Goal: Task Accomplishment & Management: Manage account settings

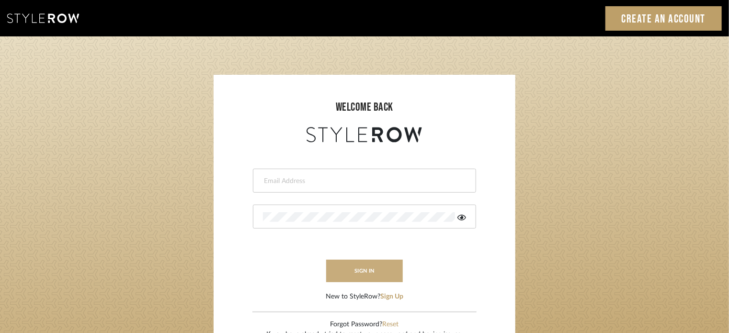
type input "[EMAIL_ADDRESS][DOMAIN_NAME]"
click at [352, 265] on button "sign in" at bounding box center [364, 270] width 77 height 22
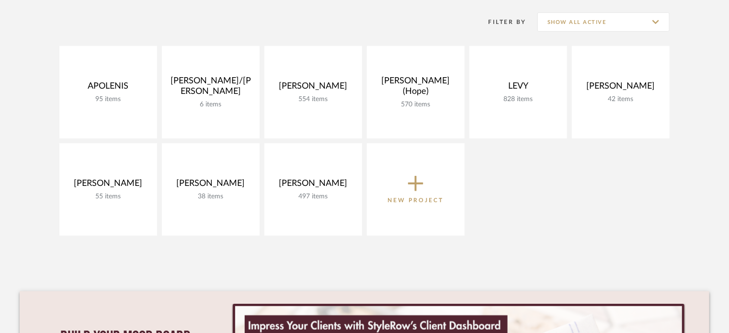
scroll to position [144, 0]
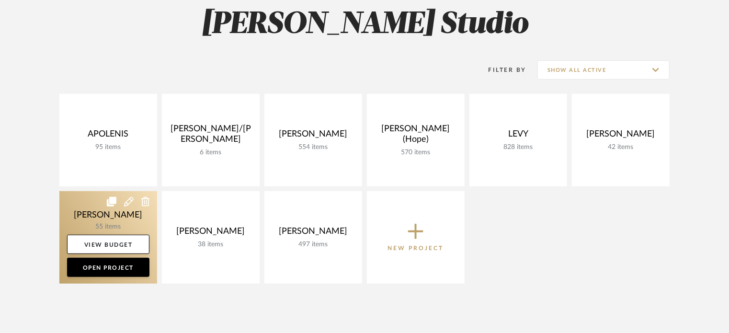
click at [74, 220] on link at bounding box center [108, 237] width 98 height 92
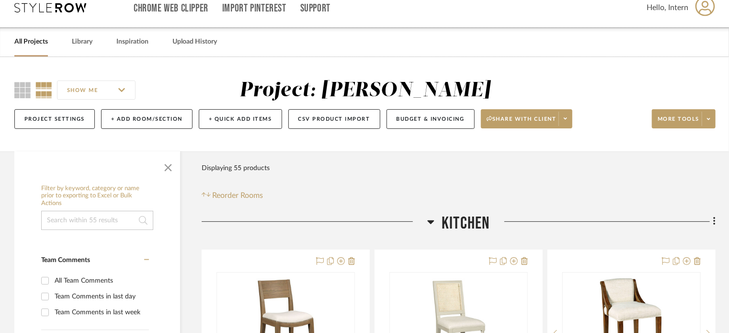
scroll to position [191, 0]
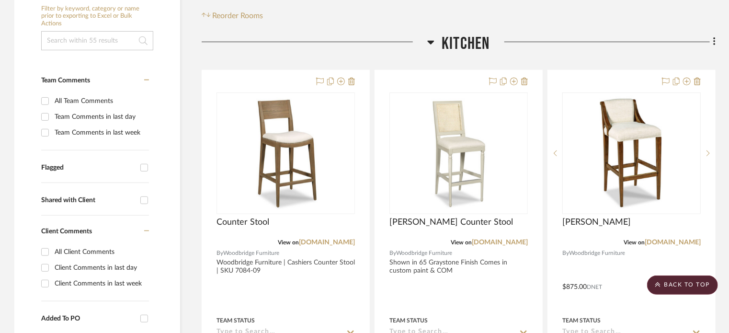
click at [452, 40] on span "Kitchen" at bounding box center [465, 44] width 48 height 21
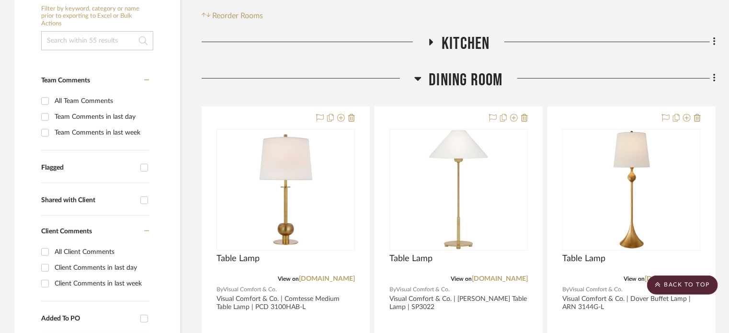
click at [446, 73] on span "Dining Room" at bounding box center [465, 80] width 74 height 21
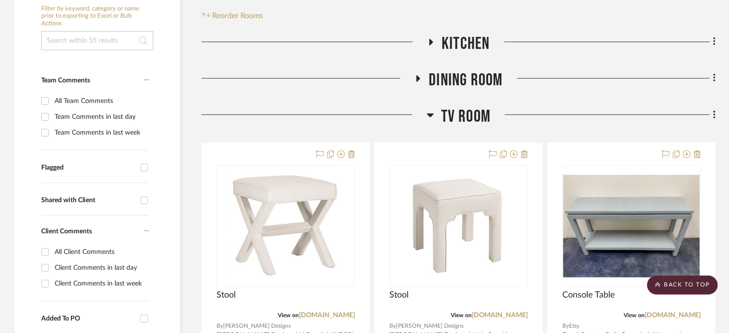
click at [446, 108] on span "TV ROOM" at bounding box center [465, 116] width 49 height 21
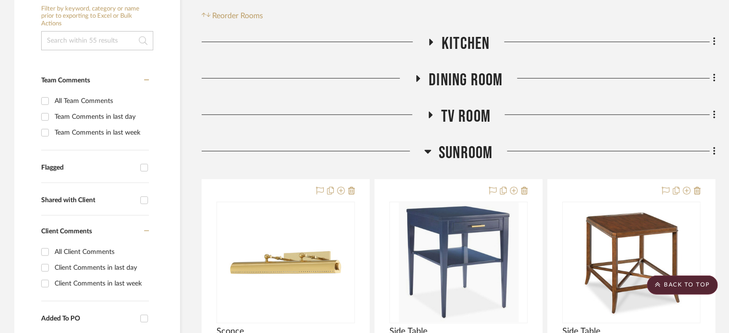
click at [443, 153] on span "SUNROOM" at bounding box center [465, 153] width 54 height 21
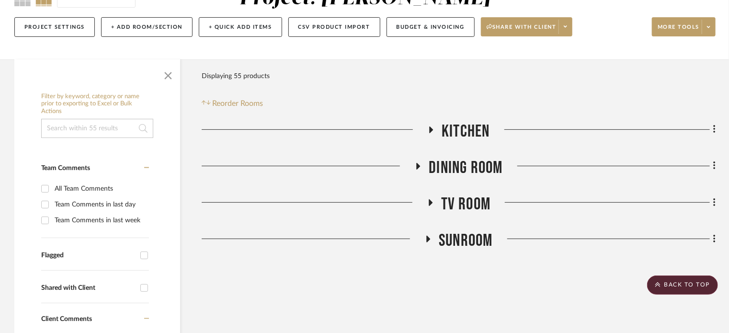
scroll to position [96, 0]
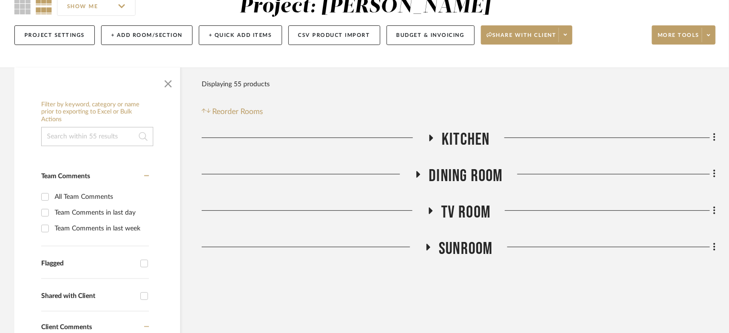
click at [471, 138] on span "Kitchen" at bounding box center [465, 139] width 48 height 21
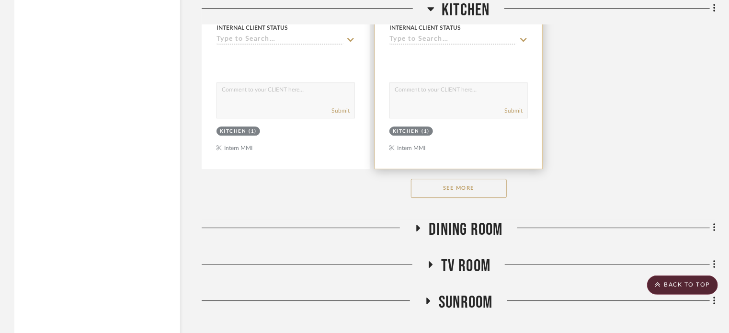
scroll to position [1421, 0]
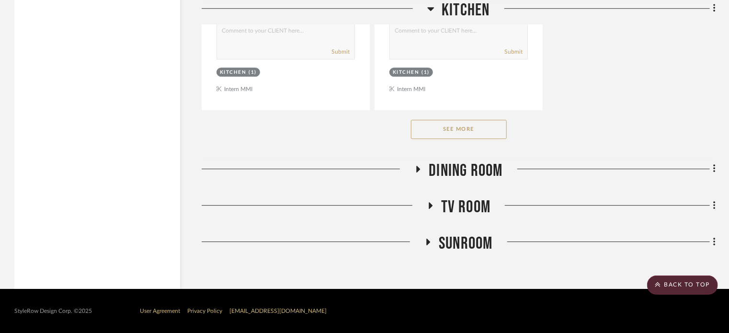
click at [448, 136] on button "See More" at bounding box center [459, 129] width 96 height 19
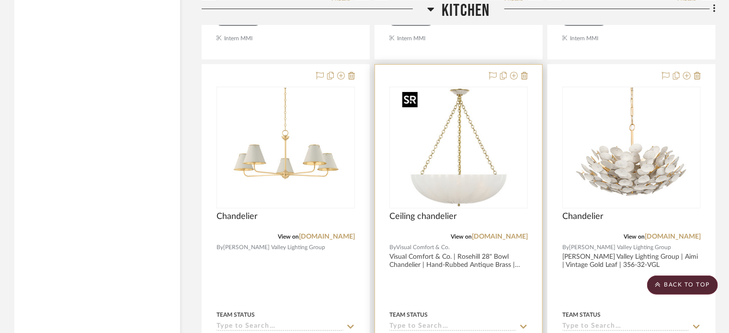
scroll to position [1881, 0]
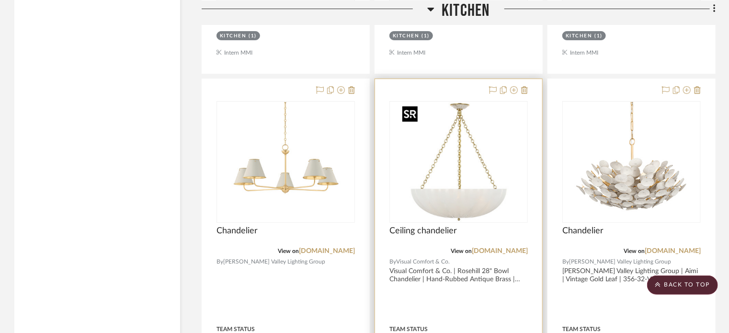
click at [475, 181] on img "0" at bounding box center [459, 162] width 120 height 120
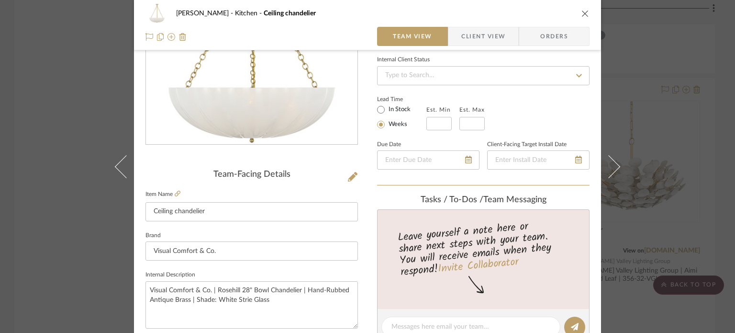
scroll to position [144, 0]
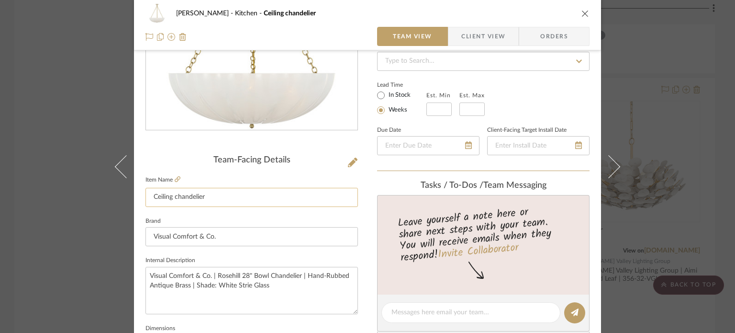
drag, startPoint x: 176, startPoint y: 197, endPoint x: 155, endPoint y: 193, distance: 21.5
click at [155, 193] on input "Ceiling chandelier" at bounding box center [252, 197] width 213 height 19
type input "Chandelier"
click at [248, 236] on input "Visual Comfort & Co." at bounding box center [252, 236] width 213 height 19
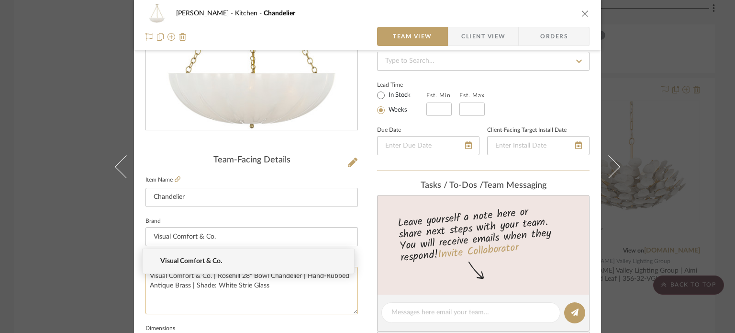
click at [269, 298] on textarea "Visual Comfort & Co. | Rosehill 28" Bowl Chandelier | Hand-Rubbed Antique Brass…" at bounding box center [252, 290] width 213 height 47
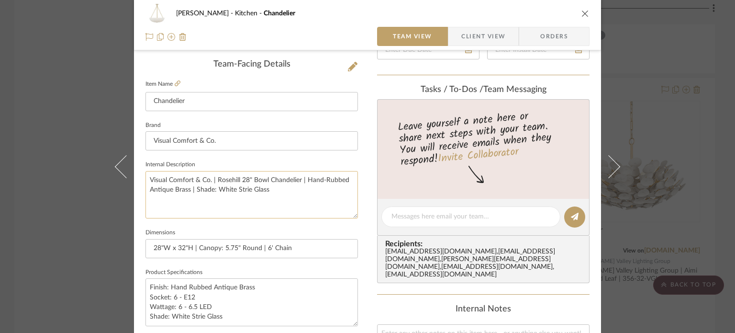
scroll to position [287, 0]
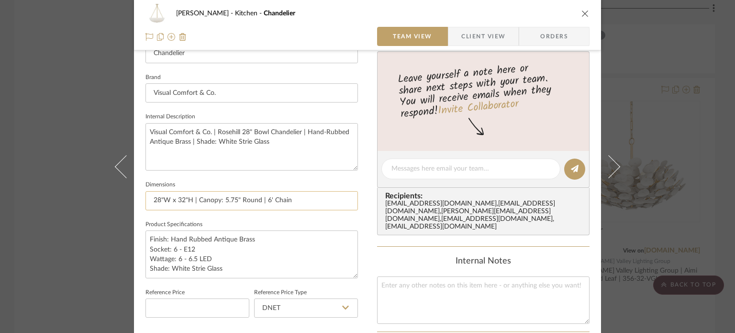
click at [182, 201] on input "28"W x 32"H | Canopy: 5.75" Round | 6' Chain" at bounding box center [252, 200] width 213 height 19
type input "28"W x 31.5"H | Canopy: 5.75" Round | 6' Chain"
click at [246, 250] on textarea "Finish: Hand Rubbed Antique Brass Socket: 6 - E12 Wattage: 6 - 6.5 LED Shade: W…" at bounding box center [252, 253] width 213 height 47
click at [687, 160] on div "Murray Kitchen Chandelier Team View Client View Orders Team-Facing Details Item…" at bounding box center [367, 166] width 735 height 333
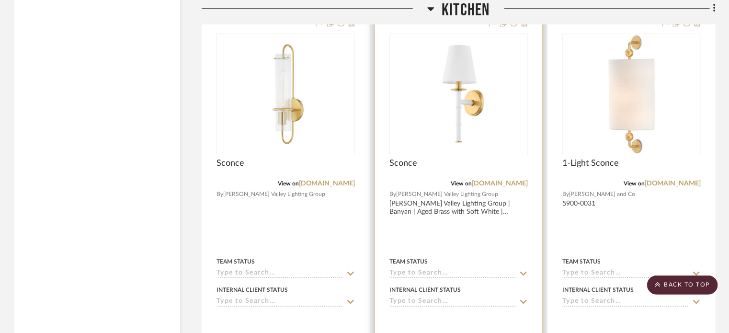
scroll to position [1498, 0]
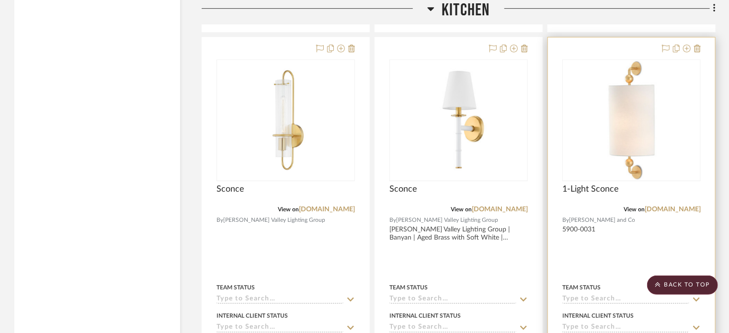
click at [625, 138] on img "0" at bounding box center [632, 120] width 120 height 120
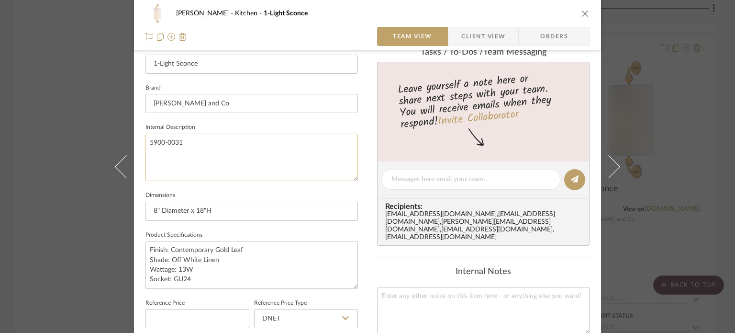
scroll to position [335, 0]
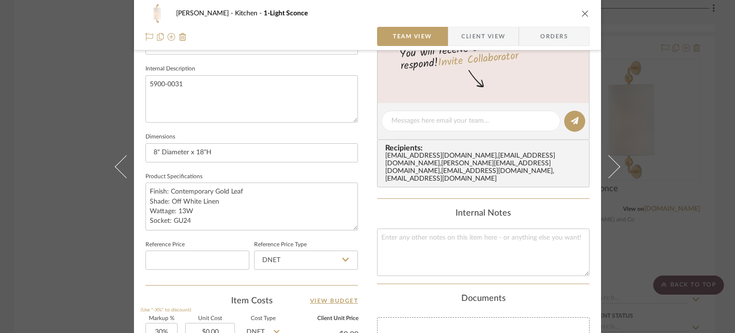
click at [699, 139] on div "Murray Kitchen 1-Light Sconce Team View Client View Orders Team-Facing Details …" at bounding box center [367, 166] width 735 height 333
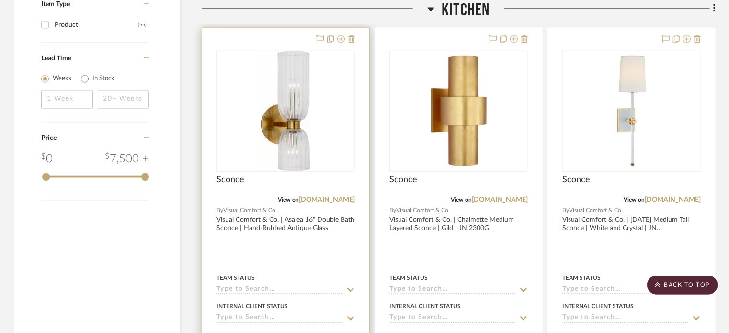
scroll to position [1067, 0]
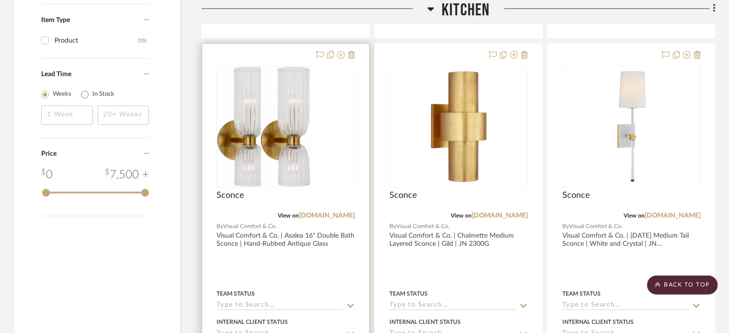
click at [341, 145] on div at bounding box center [285, 126] width 137 height 121
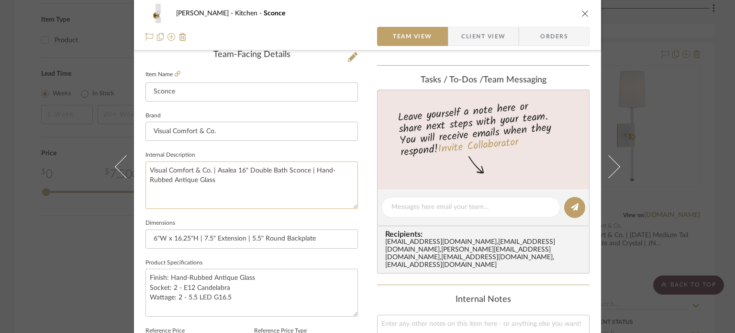
scroll to position [287, 0]
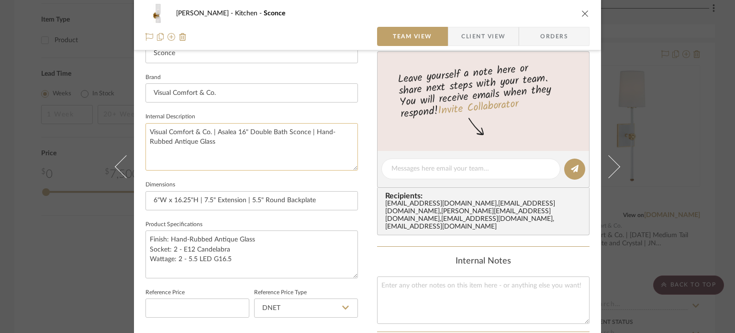
click at [199, 143] on textarea "Visual Comfort & Co. | Asalea 16" Double Bath Sconce | Hand-Rubbed Antique Glass" at bounding box center [252, 146] width 213 height 47
type textarea "Visual Comfort & Co. | Asalea 16" Double Bath Sconce | Hand-Rubbed Antique Brass"
click at [213, 246] on textarea "Finish: Hand-Rubbed Antique Glass Socket: 2 - E12 Candelabra Wattage: 2 - 5.5 L…" at bounding box center [252, 253] width 213 height 47
click at [241, 239] on textarea "Finish: Hand-Rubbed Antique Glass Socket: 2 - E12 Candelabra Wattage: 2 - 5.5 L…" at bounding box center [252, 253] width 213 height 47
type textarea "Finish: Hand-Rubbed Antique Brass Socket: 2 - E12 Candelabra Wattage: 2 - 5.5 L…"
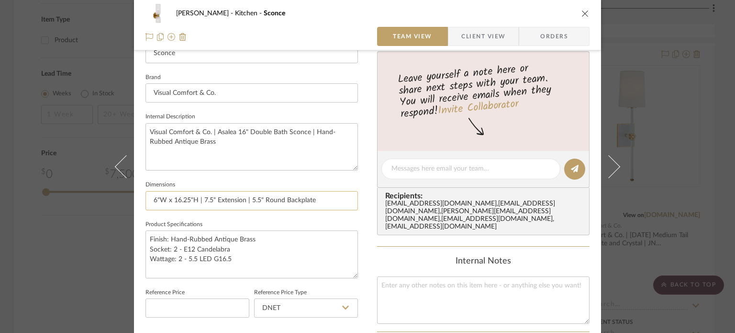
click at [293, 198] on input "6"W x 16.25"H | 7.5" Extension | 5.5" Round Backplate" at bounding box center [252, 200] width 213 height 19
click at [671, 127] on div "Murray Kitchen Sconce Team View Client View Orders Team-Facing Details Item Nam…" at bounding box center [367, 166] width 735 height 333
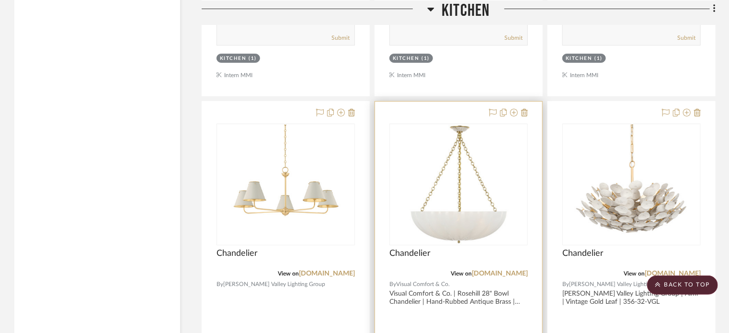
scroll to position [1881, 0]
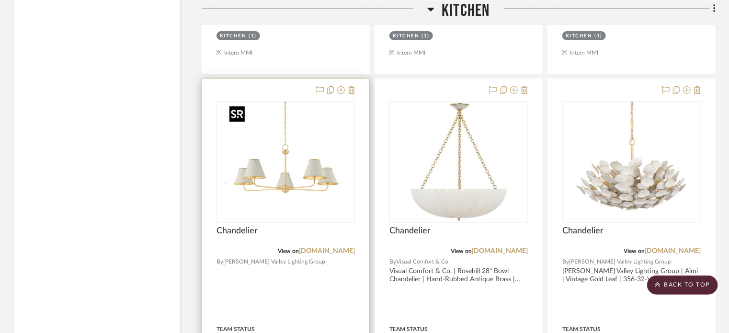
click at [293, 188] on img at bounding box center [286, 162] width 120 height 120
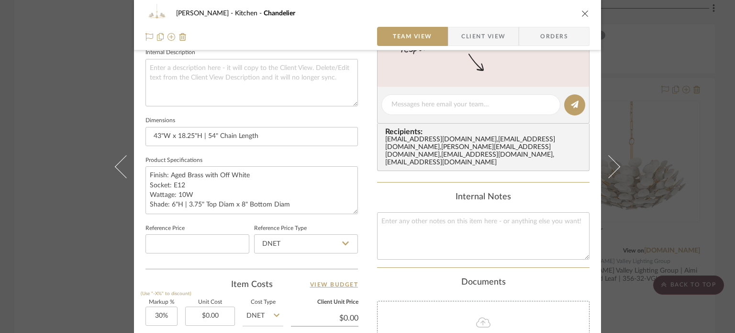
scroll to position [335, 0]
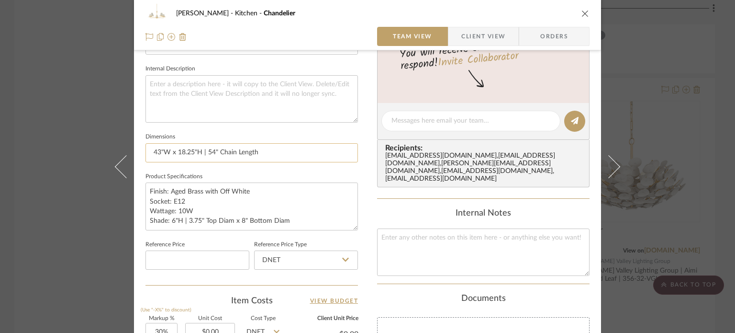
click at [264, 151] on input "43"W x 18.25"H | 54" Chain Length" at bounding box center [252, 152] width 213 height 19
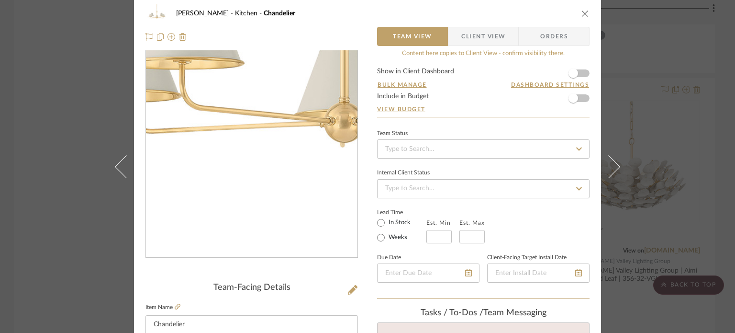
scroll to position [0, 0]
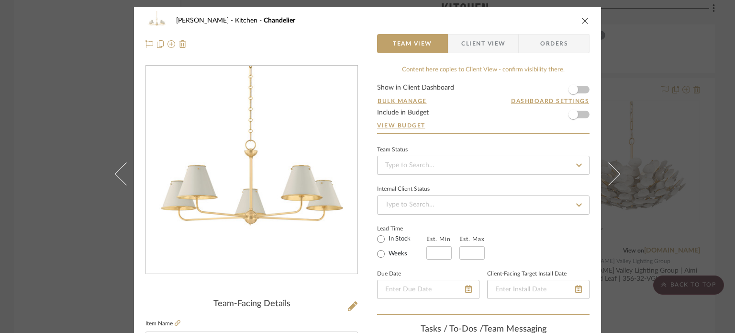
click at [49, 206] on div "Murray Kitchen Chandelier Team View Client View Orders Team-Facing Details Item…" at bounding box center [367, 166] width 735 height 333
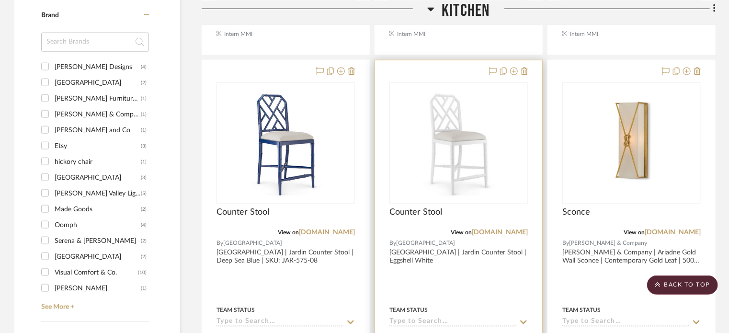
scroll to position [589, 0]
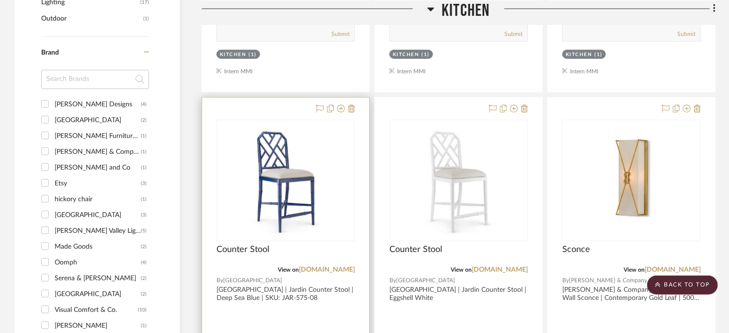
click at [274, 191] on img "0" at bounding box center [286, 181] width 120 height 120
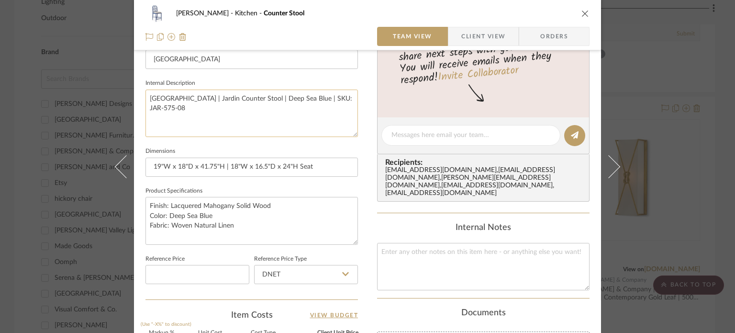
scroll to position [335, 0]
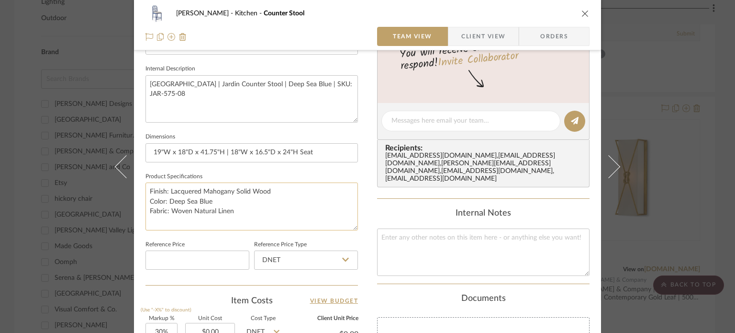
click at [282, 211] on textarea "Finish: Lacquered Mahogany Solid Wood Color: Deep Sea Blue Fabric: Woven Natura…" at bounding box center [252, 205] width 213 height 47
drag, startPoint x: 229, startPoint y: 211, endPoint x: 249, endPoint y: 211, distance: 20.1
click at [249, 211] on textarea "Finish: Lacquered Mahogany Solid Wood Color: Deep Sea Blue Fabric: Woven Natura…" at bounding box center [252, 205] width 213 height 47
type textarea "Finish: Lacquered Mahogany Solid Wood Color: Deep Sea Blue Fabric: Woven Natura…"
click at [274, 157] on input "19"W x 18"D x 41.75"H | 18"W x 16.5"D x 24"H Seat" at bounding box center [252, 152] width 213 height 19
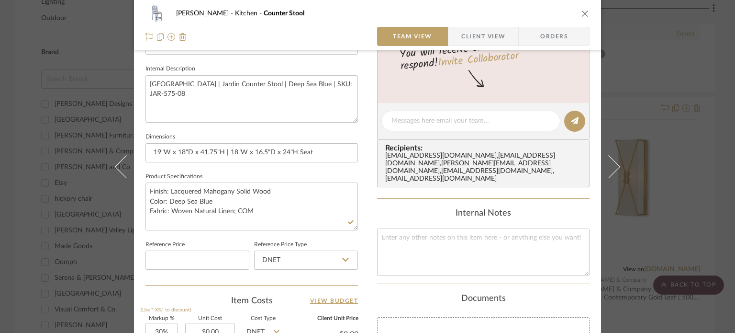
click at [690, 149] on div "Murray Kitchen Counter Stool Team View Client View Orders Team-Facing Details I…" at bounding box center [367, 166] width 735 height 333
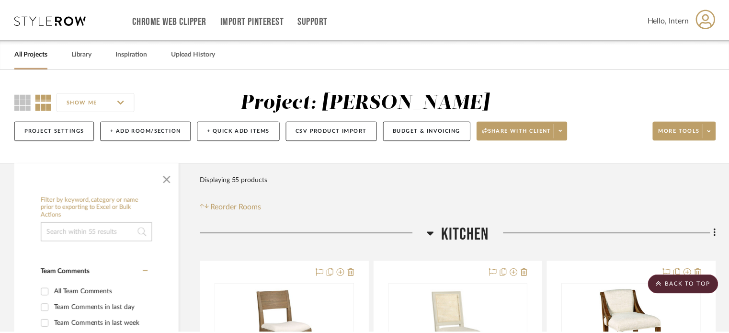
scroll to position [589, 0]
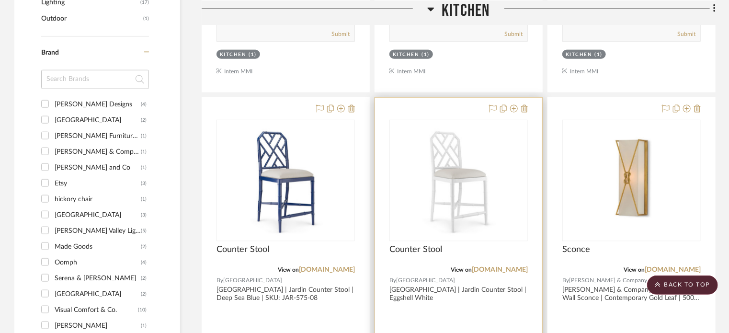
click at [470, 177] on img "0" at bounding box center [459, 181] width 120 height 120
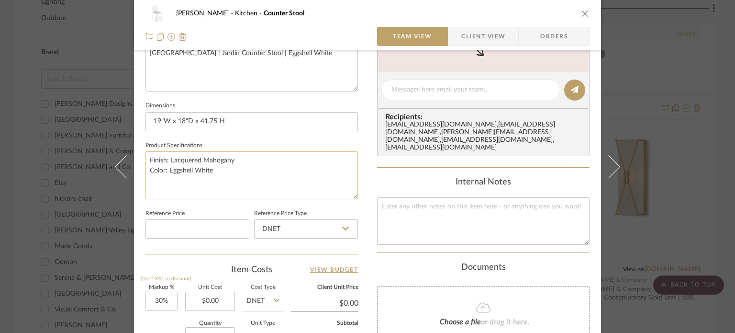
scroll to position [383, 0]
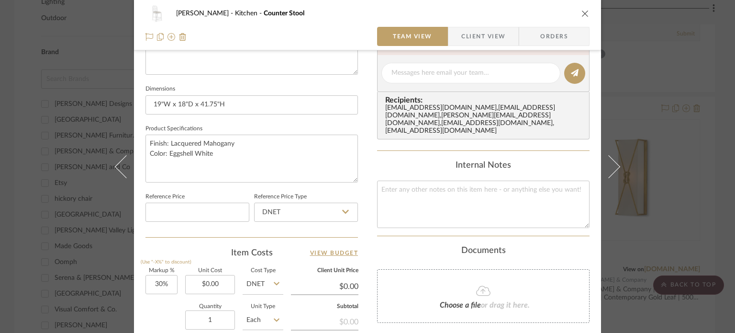
click at [652, 122] on div "Murray Kitchen Counter Stool Team View Client View Orders Team-Facing Details I…" at bounding box center [367, 166] width 735 height 333
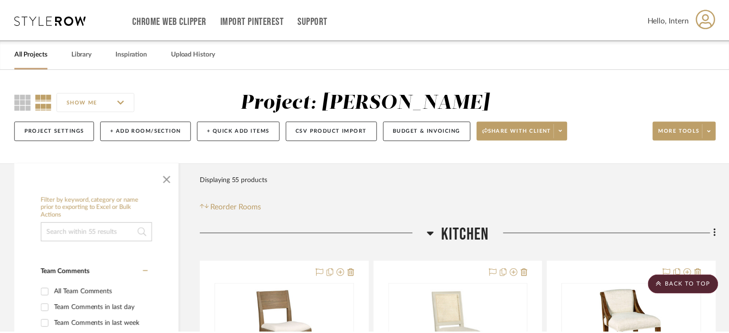
scroll to position [589, 0]
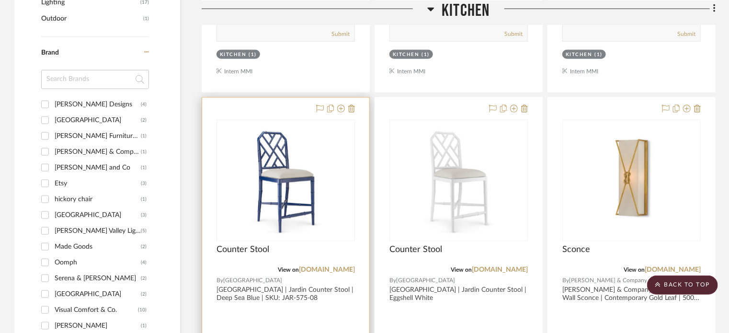
click at [257, 174] on img "0" at bounding box center [286, 181] width 120 height 120
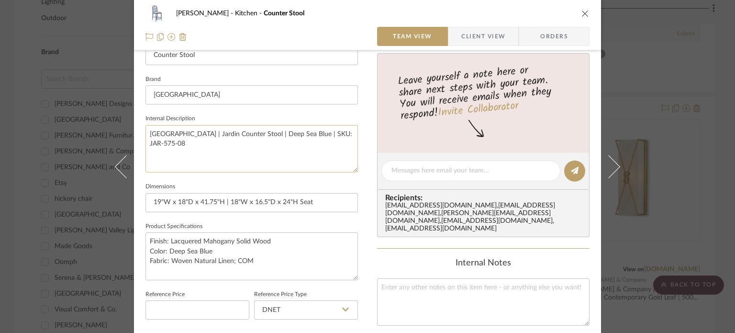
scroll to position [287, 0]
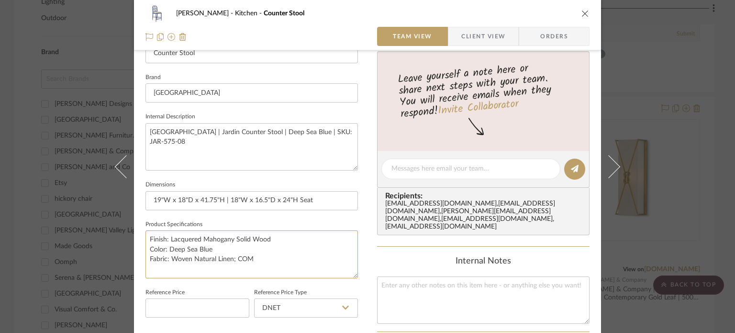
drag, startPoint x: 265, startPoint y: 256, endPoint x: 141, endPoint y: 254, distance: 123.5
click at [141, 254] on div "Murray Kitchen Counter Stool Team View Client View Orders Team-Facing Details I…" at bounding box center [367, 162] width 467 height 884
click at [675, 119] on div "Murray Kitchen Counter Stool Team View Client View Orders Team-Facing Details I…" at bounding box center [367, 166] width 735 height 333
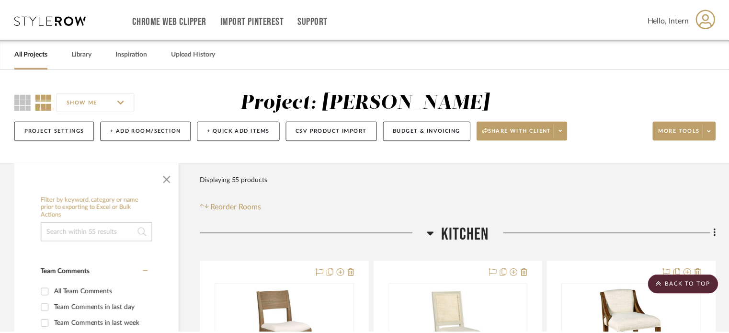
scroll to position [589, 0]
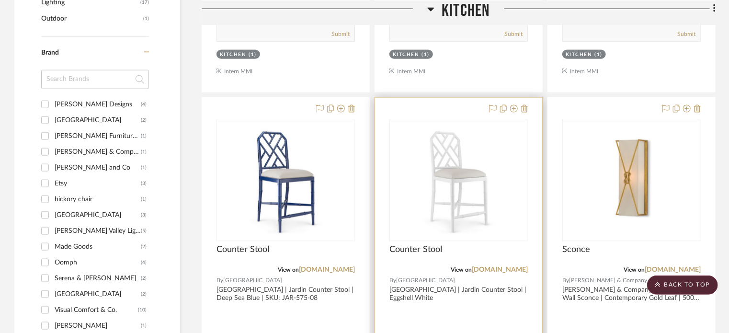
click at [429, 183] on img "0" at bounding box center [459, 181] width 120 height 120
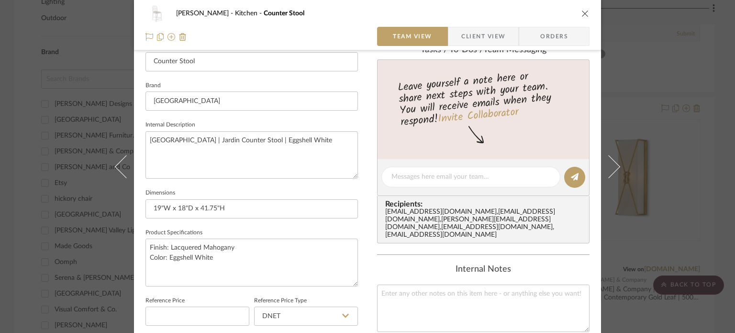
scroll to position [335, 0]
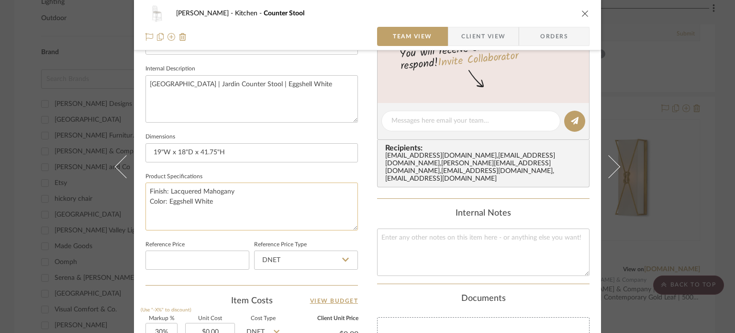
click at [249, 210] on textarea "Finish: Lacquered Mahogany Color: Eggshell White" at bounding box center [252, 205] width 213 height 47
paste textarea "Fabric: Woven Natural Linen; COM"
type textarea "Finish: Lacquered Mahogany Color: Eggshell White Fabric: Woven Natural Linen; C…"
click at [255, 148] on input "19"W x 18"D x 41.75"H" at bounding box center [252, 152] width 213 height 19
click at [247, 188] on textarea "Finish: Lacquered Mahogany Color: Eggshell White Fabric: Woven Natural Linen; C…" at bounding box center [252, 205] width 213 height 47
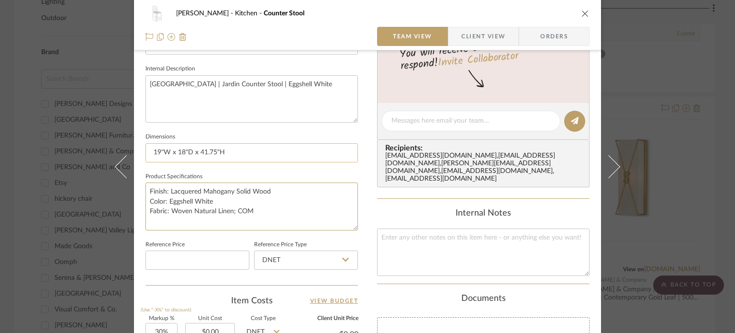
type textarea "Finish: Lacquered Mahogany Solid Wood Color: Eggshell White Fabric: Woven Natur…"
click at [231, 152] on input "19"W x 18"D x 41.75"H" at bounding box center [252, 152] width 213 height 19
drag, startPoint x: 167, startPoint y: 190, endPoint x: 229, endPoint y: 192, distance: 61.8
click at [229, 192] on textarea "Finish: Lacquered Mahogany Solid Wood Color: Eggshell White Fabric: Woven Natur…" at bounding box center [252, 205] width 213 height 47
click at [234, 148] on input "19"W x 18"D x 41.75"H" at bounding box center [252, 152] width 213 height 19
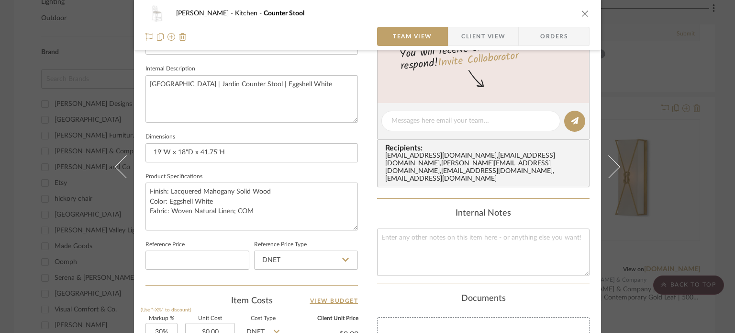
click at [657, 121] on div "Murray Kitchen Counter Stool Team View Client View Orders Team-Facing Details I…" at bounding box center [367, 166] width 735 height 333
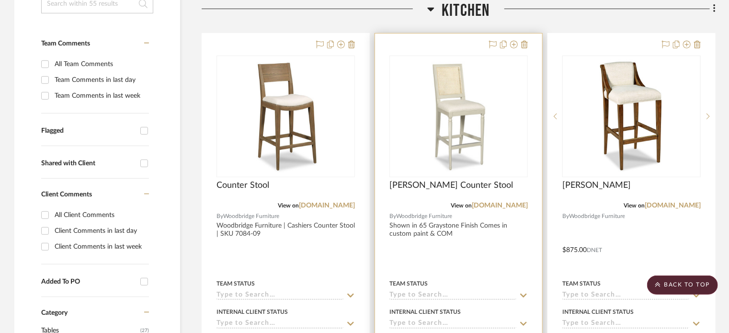
scroll to position [206, 0]
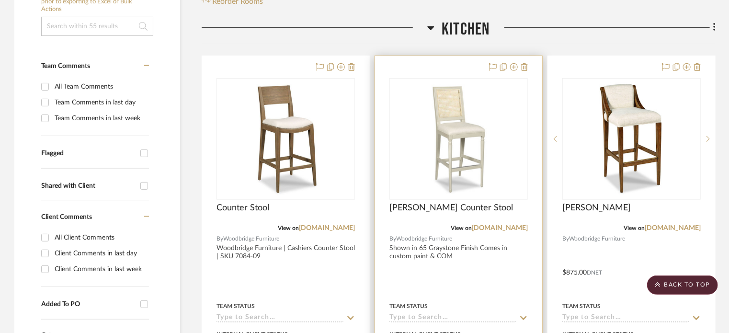
click at [512, 180] on img "0" at bounding box center [459, 139] width 120 height 120
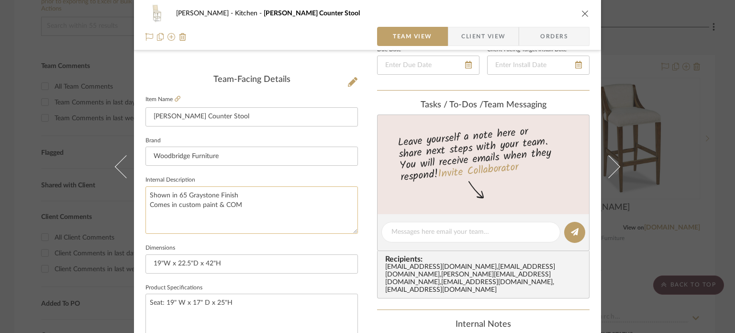
scroll to position [239, 0]
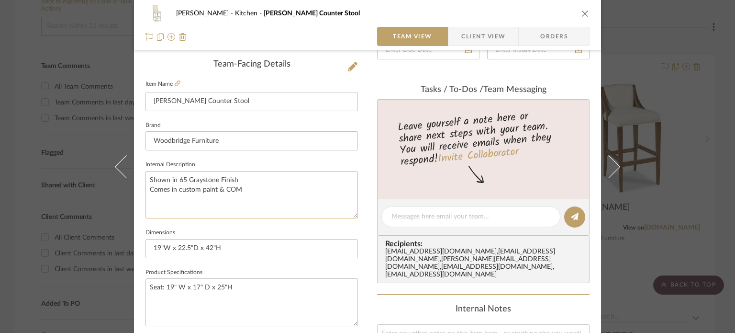
drag, startPoint x: 220, startPoint y: 187, endPoint x: 146, endPoint y: 191, distance: 73.8
click at [146, 191] on textarea "Shown in 65 Graystone Finish Comes in custom paint & COM" at bounding box center [252, 194] width 213 height 47
type textarea "Shown in 65 Graystone Finish Fabric: COM"
click at [227, 137] on input "Woodbridge Furniture" at bounding box center [252, 140] width 213 height 19
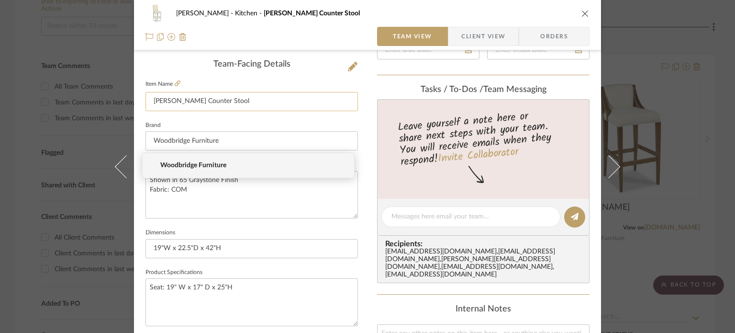
click at [183, 101] on input "Collette Counter Stool" at bounding box center [252, 101] width 213 height 19
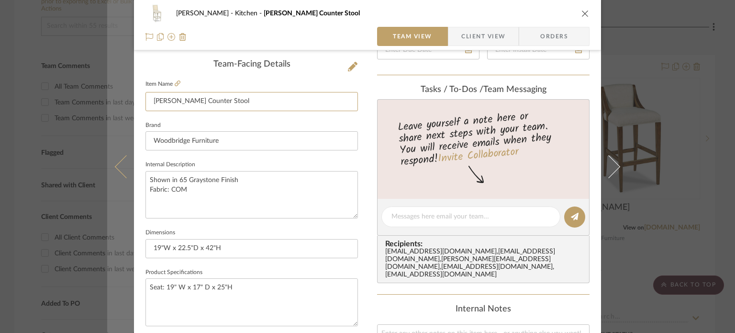
drag, startPoint x: 176, startPoint y: 100, endPoint x: 109, endPoint y: 101, distance: 67.0
click at [109, 101] on mat-dialog-content "Murray Kitchen Collette Counter Stool Team View Client View Orders Team-Facing …" at bounding box center [367, 210] width 521 height 884
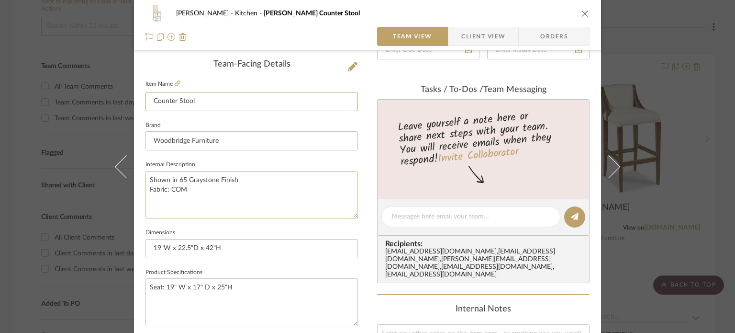
type input "Counter Stool"
click at [218, 205] on textarea "Shown in 65 Graystone Finish Fabric: COM" at bounding box center [252, 194] width 213 height 47
click at [147, 287] on textarea "Seat: 19" W x 17" D x 25"H" at bounding box center [252, 301] width 213 height 47
click at [180, 286] on textarea "Material; Seat: 19" W x 17" D x 25"H" at bounding box center [252, 301] width 213 height 47
type textarea "Material: Hardwoods and Cane detailing Seat: 19" W x 17" D x 25"H"
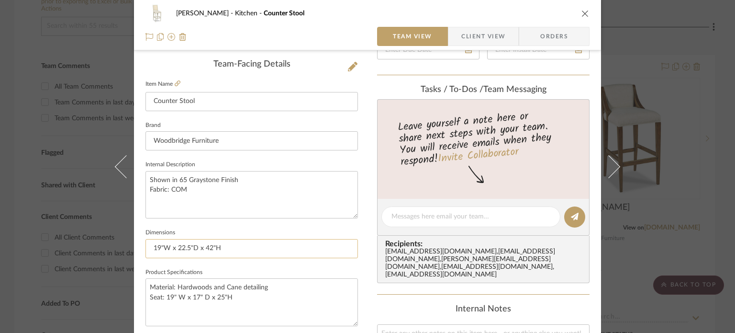
click at [237, 251] on input "19"W x 22.5"D x 42"H" at bounding box center [252, 248] width 213 height 19
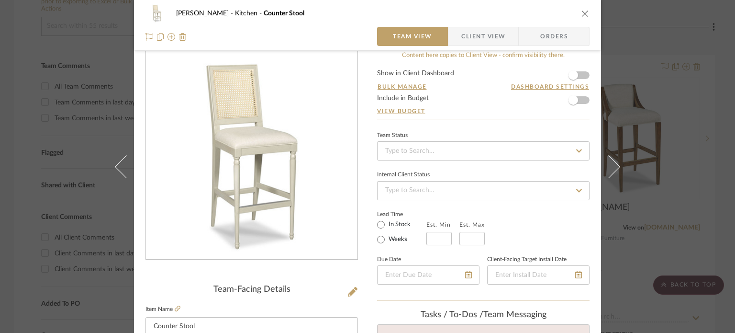
scroll to position [0, 0]
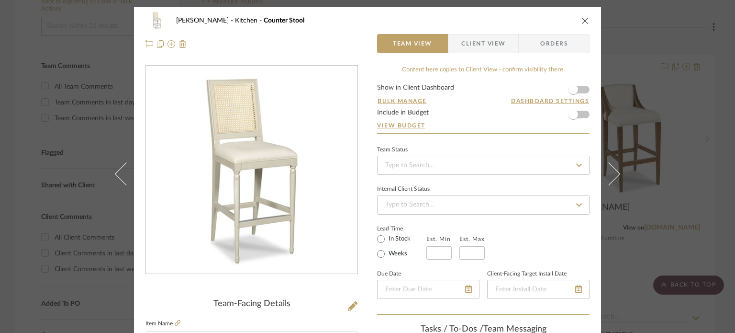
click at [670, 166] on div "Murray Kitchen Counter Stool Team View Client View Orders Team-Facing Details I…" at bounding box center [367, 166] width 735 height 333
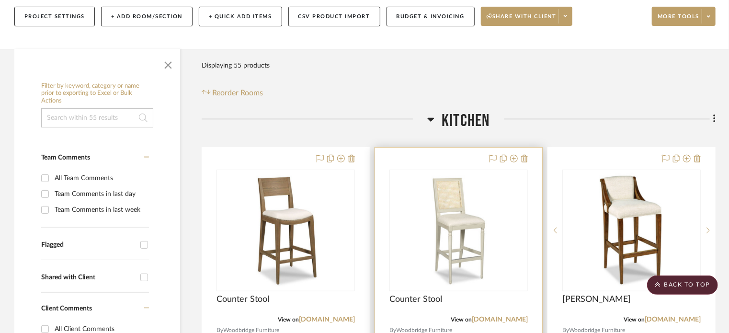
scroll to position [110, 0]
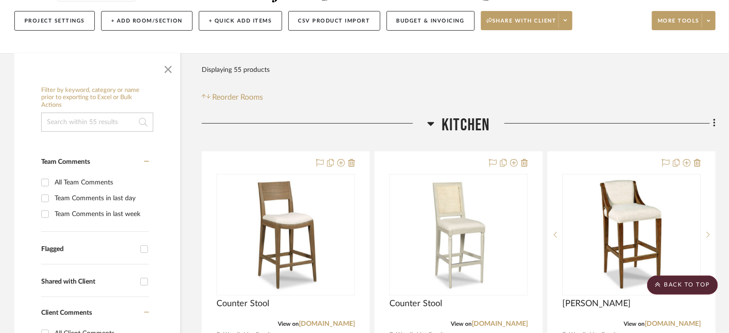
click at [450, 121] on span "Kitchen" at bounding box center [465, 125] width 48 height 21
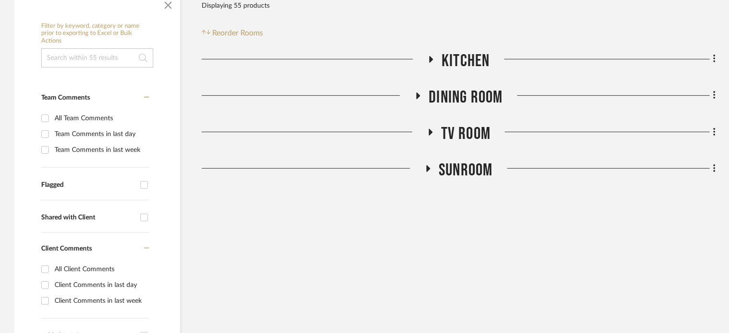
scroll to position [254, 0]
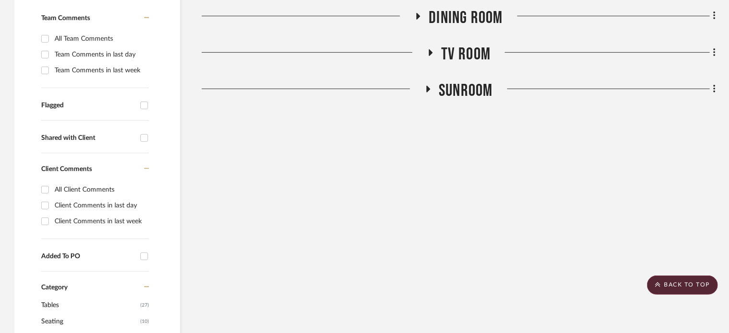
click at [455, 51] on span "TV ROOM" at bounding box center [465, 54] width 49 height 21
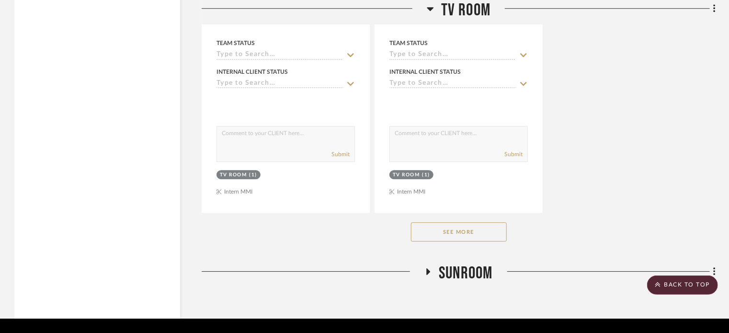
scroll to position [1421, 0]
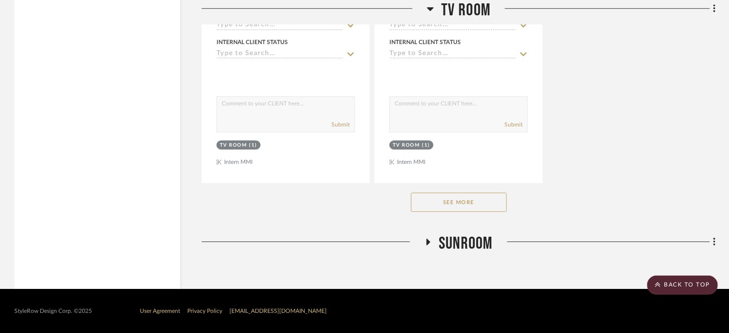
click at [442, 203] on button "See More" at bounding box center [459, 201] width 96 height 19
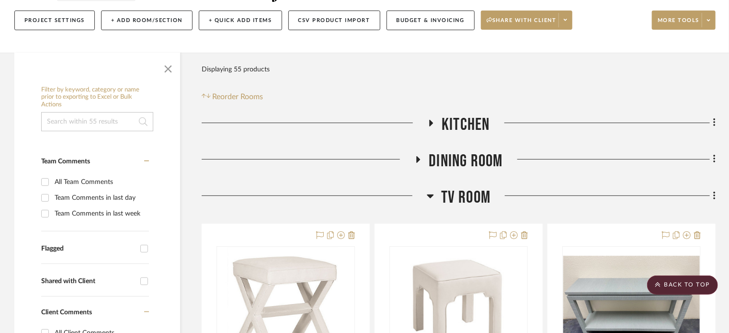
scroll to position [110, 0]
click at [453, 199] on span "TV ROOM" at bounding box center [465, 198] width 49 height 21
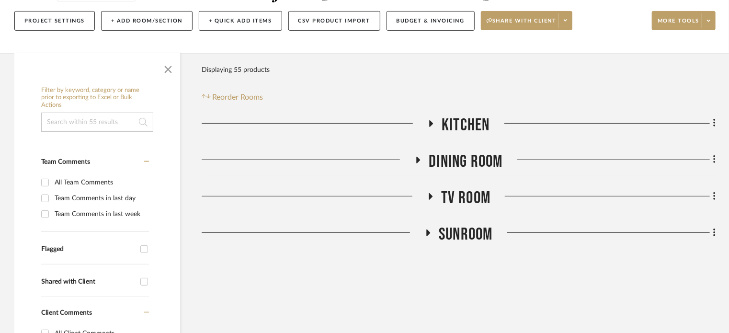
click at [453, 119] on span "Kitchen" at bounding box center [465, 125] width 48 height 21
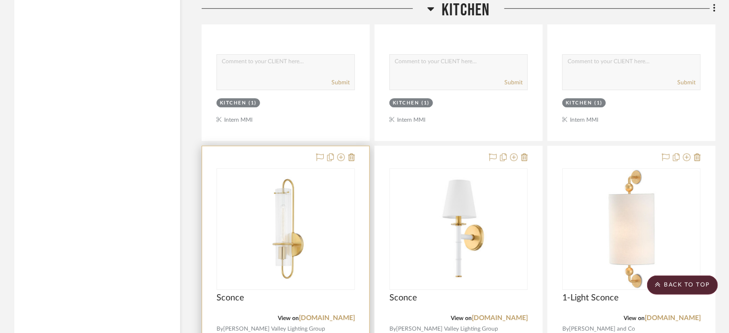
scroll to position [1498, 0]
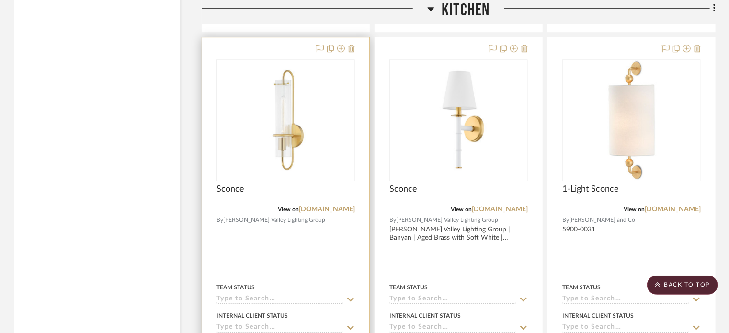
click at [266, 134] on img "0" at bounding box center [286, 120] width 120 height 120
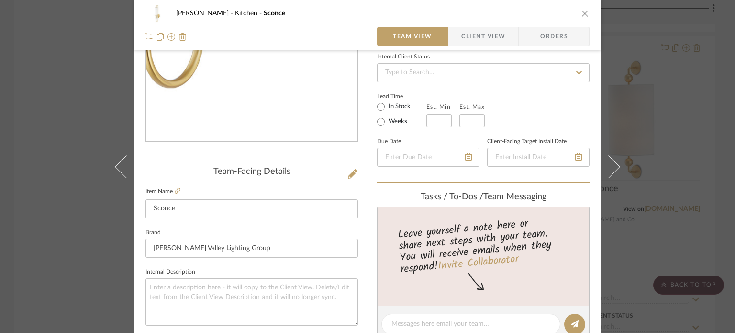
scroll to position [239, 0]
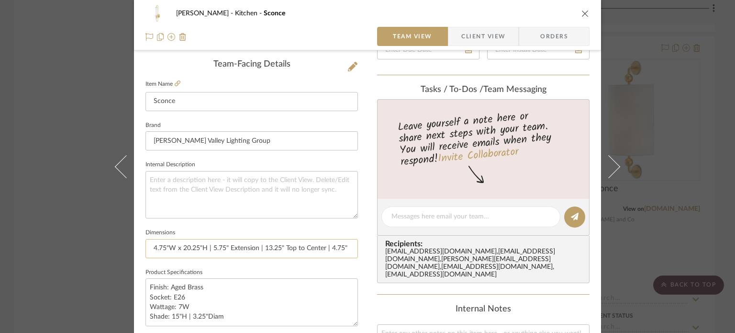
drag, startPoint x: 260, startPoint y: 247, endPoint x: 329, endPoint y: 247, distance: 68.5
click at [329, 247] on input "4.75"W x 20.25"H | 5.75" Extension | 13.25" Top to Center | 4.75" Round Backpla…" at bounding box center [252, 248] width 213 height 19
type input "4.75"W x 20.25"H | 5.75" Extension | 4.75" Round Backplate"
click at [274, 190] on textarea at bounding box center [252, 194] width 213 height 47
drag, startPoint x: 283, startPoint y: 245, endPoint x: 375, endPoint y: 249, distance: 92.0
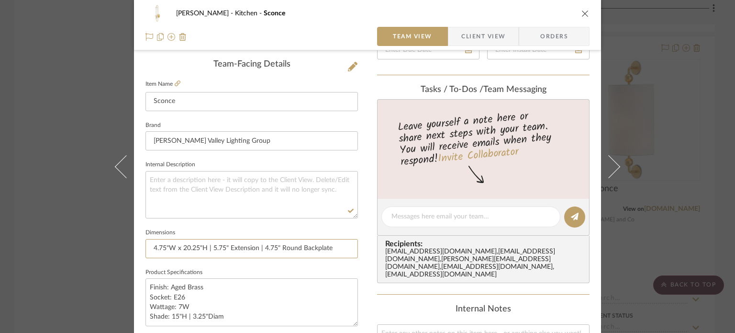
click at [375, 249] on div "Murray Kitchen Sconce Team View Client View Orders Team-Facing Details Item Nam…" at bounding box center [367, 210] width 467 height 884
click at [218, 287] on textarea "Finish: Aged Brass Socket: E26 Wattage: 7W Shade: 15"H | 3.25"Diam" at bounding box center [252, 301] width 213 height 47
drag, startPoint x: 229, startPoint y: 315, endPoint x: 131, endPoint y: 322, distance: 98.9
click at [129, 322] on mat-dialog-content "Murray Kitchen Sconce Team View Client View Orders Team-Facing Details Item Nam…" at bounding box center [367, 210] width 521 height 884
type textarea "Finish: Aged Brass Socket: E26 Wattage: 7W"
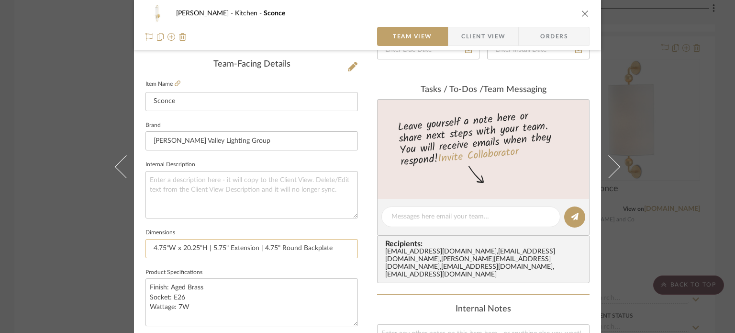
click at [345, 247] on input "4.75"W x 20.25"H | 5.75" Extension | 4.75" Round Backplate" at bounding box center [252, 248] width 213 height 19
paste input "Shade: 15"H | 3.25"Diam"
click at [295, 247] on input "4.75"W x 20.25"H | 5.75" Extension | 4.75" Round Backplate | Shade: 15"H | 3.25…" at bounding box center [252, 248] width 213 height 19
click at [293, 250] on input "4.75"W x 20.25"H | 5.75" Extension | 4.75" Round Backplate | Shade: 15"H | 3.25…" at bounding box center [252, 248] width 213 height 19
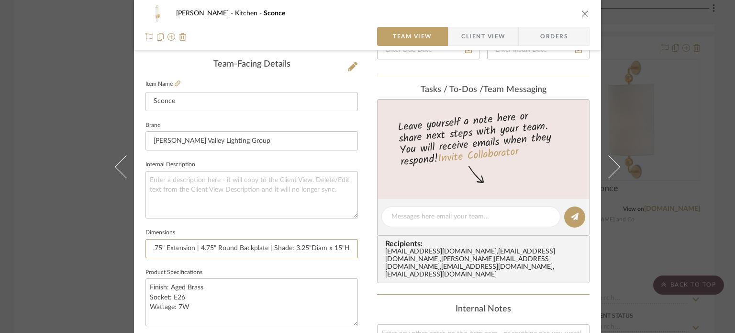
scroll to position [0, 61]
type input "4.75"W x 20.25"H | 5.75" Extension | 4.75" Round Backplate | Shade: 3.25"Diam x…"
click at [294, 294] on textarea "Finish: Aged Brass Socket: E26 Wattage: 7W" at bounding box center [252, 301] width 213 height 47
click at [651, 146] on div "Murray Kitchen Sconce Team View Client View Orders Team-Facing Details Item Nam…" at bounding box center [367, 166] width 735 height 333
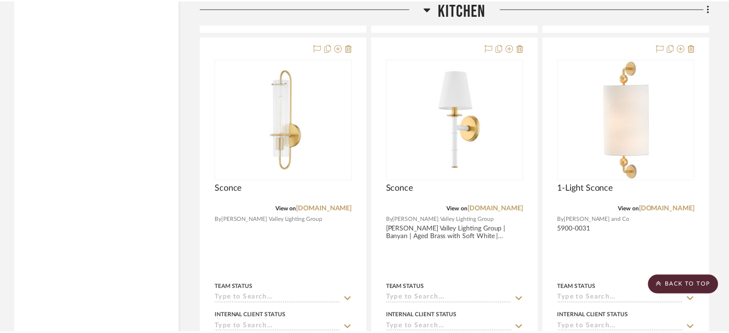
scroll to position [1498, 0]
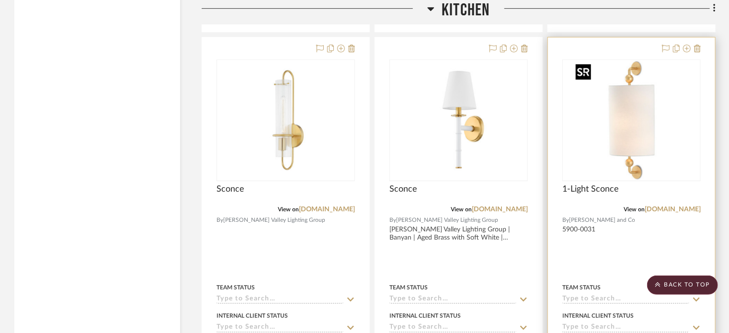
click at [653, 153] on img "0" at bounding box center [632, 120] width 120 height 120
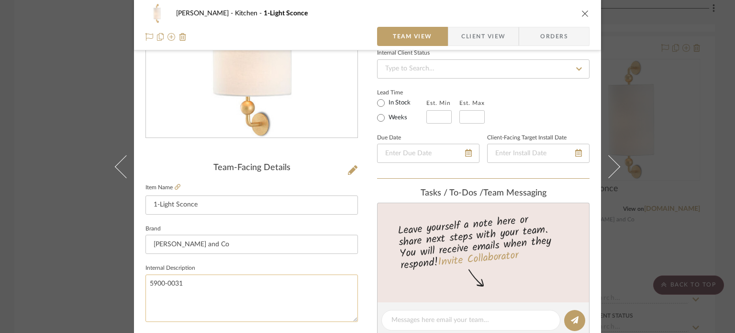
scroll to position [144, 0]
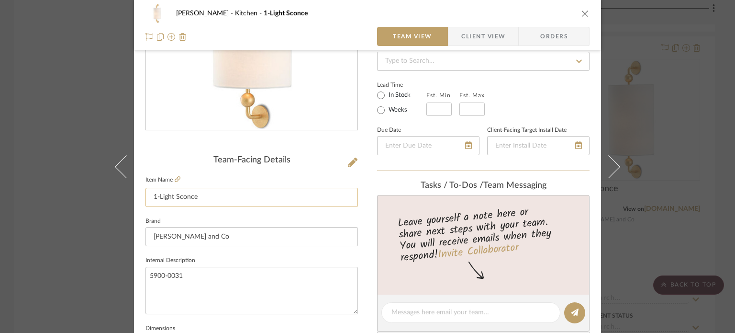
click at [174, 196] on input "1-Light Sconce" at bounding box center [252, 197] width 213 height 19
type input "Sconce"
click at [214, 274] on textarea "5900-0031" at bounding box center [252, 290] width 213 height 47
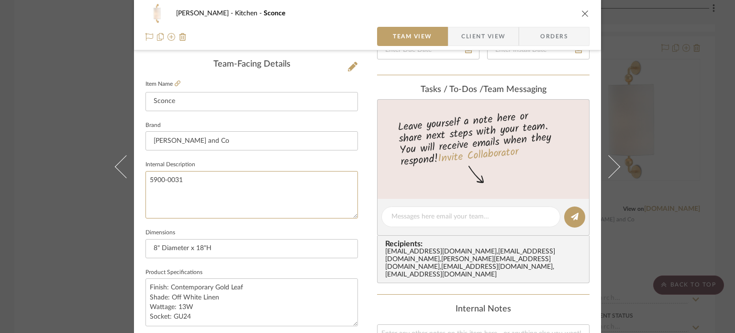
scroll to position [287, 0]
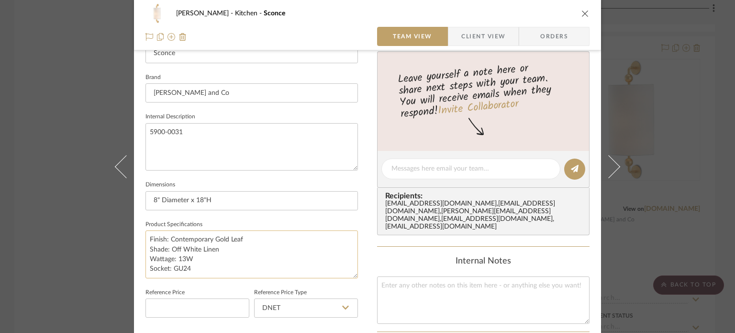
drag, startPoint x: 176, startPoint y: 259, endPoint x: 191, endPoint y: 259, distance: 15.3
click at [191, 259] on textarea "Finish: Contemporary Gold Leaf Shade: Off White Linen Wattage: 13W Socket: GU24" at bounding box center [252, 253] width 213 height 47
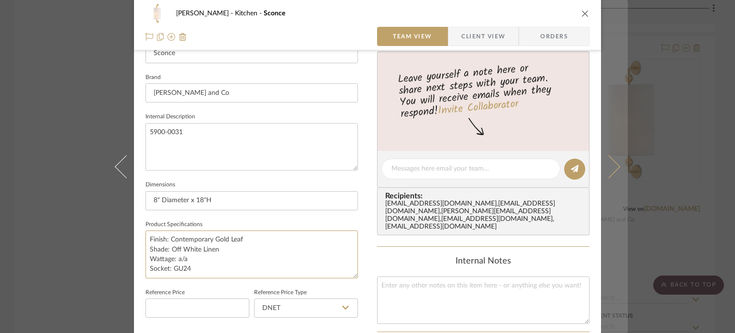
type textarea "Finish: Contemporary Gold Leaf Shade: Off White Linen Wattage: a/a Socket: GU24"
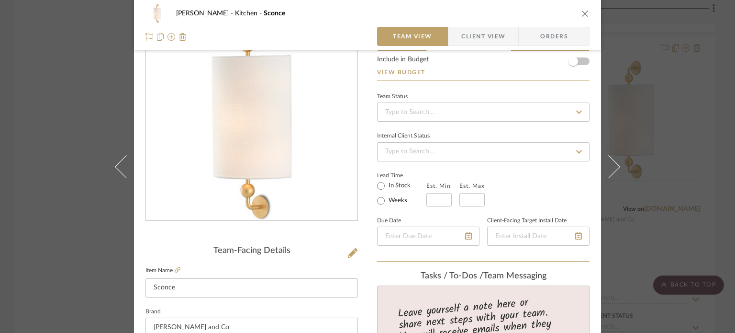
scroll to position [0, 0]
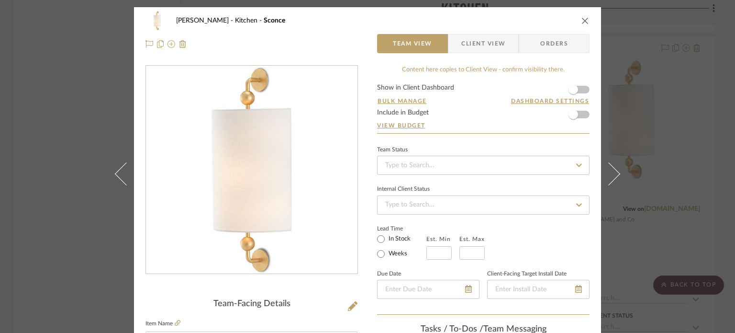
click at [0, 195] on div "Murray Kitchen Sconce Team View Client View Orders Team-Facing Details Item Nam…" at bounding box center [367, 166] width 735 height 333
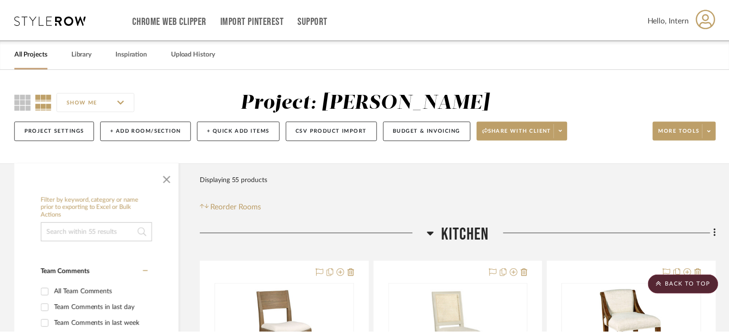
scroll to position [1498, 0]
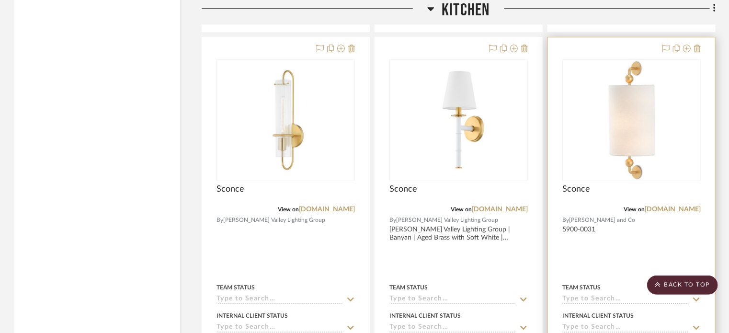
click at [674, 213] on div "View on curreyandcompany.com" at bounding box center [631, 209] width 138 height 9
click at [672, 210] on link "curreyandcompany.com" at bounding box center [672, 209] width 56 height 7
click at [664, 137] on img "0" at bounding box center [632, 120] width 120 height 120
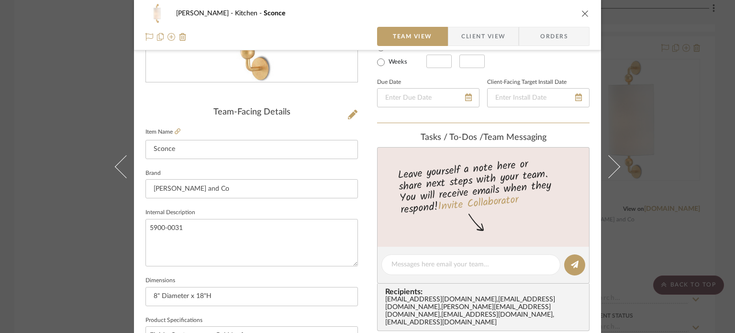
scroll to position [287, 0]
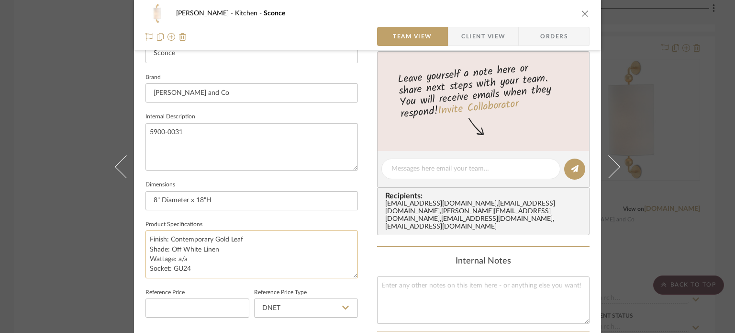
drag, startPoint x: 175, startPoint y: 259, endPoint x: 184, endPoint y: 260, distance: 9.1
click at [184, 260] on textarea "Finish: Contemporary Gold Leaf Shade: Off White Linen Wattage: a/a Socket: GU24" at bounding box center [252, 253] width 213 height 47
type textarea "Finish: Contemporary Gold Leaf Shade: Off White Linen Wattage: 9/9 Socket: GU24"
click at [254, 202] on input "8" Diameter x 18"H" at bounding box center [252, 200] width 213 height 19
drag, startPoint x: 159, startPoint y: 197, endPoint x: 185, endPoint y: 200, distance: 26.5
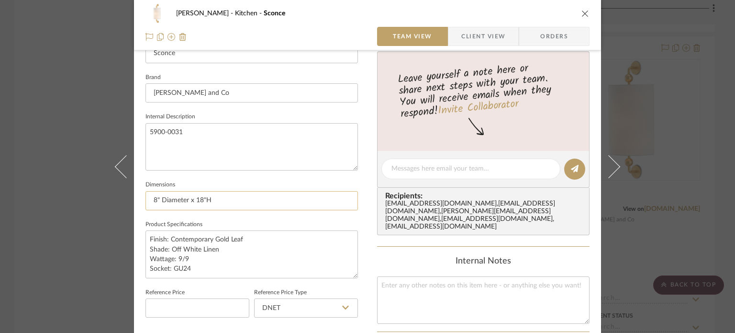
click at [185, 200] on input "8" Diameter x 18"H" at bounding box center [252, 200] width 213 height 19
click at [292, 197] on input "8" W x 4" D x 18"H" at bounding box center [252, 200] width 213 height 19
type input "8" W x 4" D x 18"H | Canopy: 6.25" W x 0.5" D x 10.5" H"
click at [254, 256] on textarea "Finish: Contemporary Gold Leaf Shade: Off White Linen Wattage: 9/9 Socket: GU24" at bounding box center [252, 253] width 213 height 47
click at [149, 199] on input "8" W x 4" D x 18"H | Canopy: 6.25" W x 0.5" D x 10.5" H" at bounding box center [252, 200] width 213 height 19
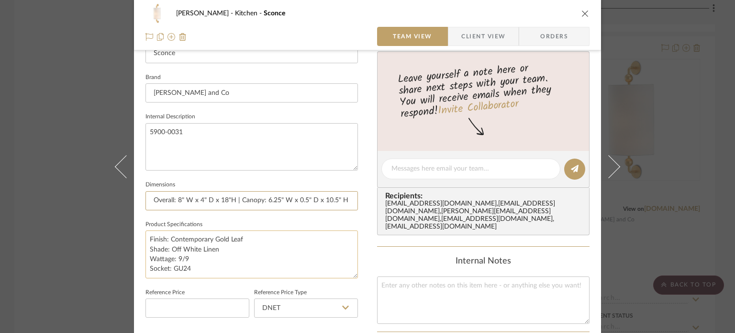
type input "Overall: 8" W x 4" D x 18"H | Canopy: 6.25" W x 0.5" D x 10.5" H"
click at [247, 268] on textarea "Finish: Contemporary Gold Leaf Shade: Off White Linen Wattage: 9/9 Socket: GU24" at bounding box center [252, 253] width 213 height 47
click at [225, 200] on input "Overall: 8" W x 4" D x 18"H | Canopy: 6.25" W x 0.5" D x 10.5" H" at bounding box center [252, 200] width 213 height 19
type input "Overall: 8" W x 4" D x 18" H | Canopy: 6.25" W x 0.5" D x 10.5" H"
click at [269, 246] on textarea "Finish: Contemporary Gold Leaf Shade: Off White Linen Wattage: 9/9 Socket: GU24" at bounding box center [252, 253] width 213 height 47
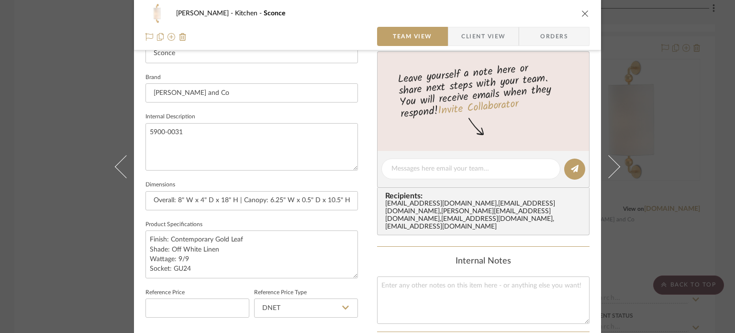
click at [651, 99] on div "Murray Kitchen Sconce Team View Client View Orders Team-Facing Details Item Nam…" at bounding box center [367, 166] width 735 height 333
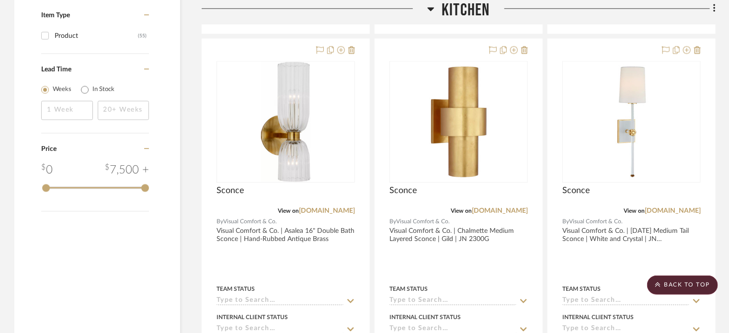
scroll to position [1067, 0]
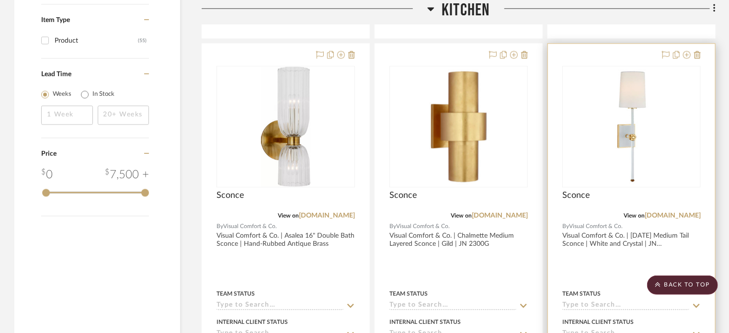
click at [597, 157] on img "0" at bounding box center [623, 127] width 120 height 120
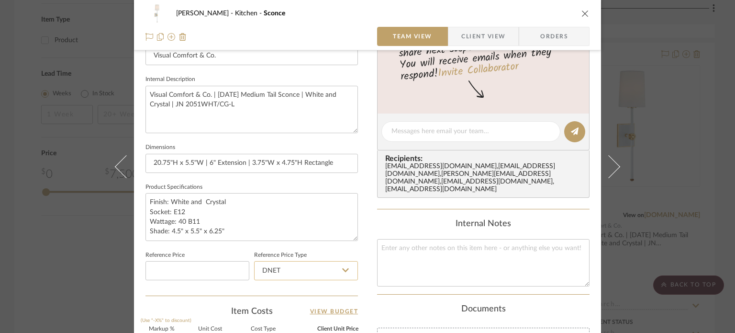
scroll to position [335, 0]
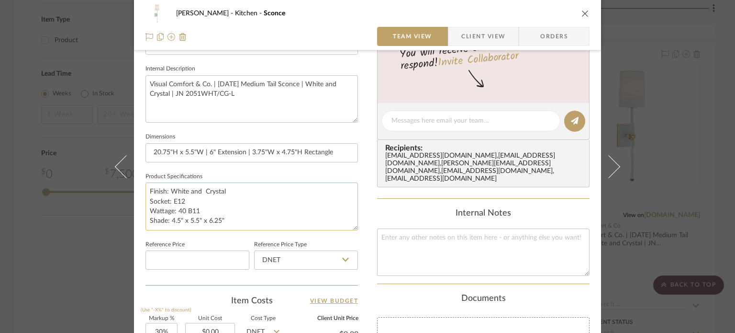
click at [201, 188] on textarea "Finish: White and Crystal Socket: E12 Wattage: 40 B11 Shade: 4.5" x 5.5" x 6.25"" at bounding box center [252, 205] width 213 height 47
type textarea "Finish: White and Crystal Socket: E12 Wattage: 40 B11 Shade: 4.5" x 5.5" x 6.25""
click at [222, 156] on input "20.75"H x 5.5"W | 6" Extension | 3.75"W x 4.75"H Rectangle" at bounding box center [252, 152] width 213 height 19
click at [465, 37] on span "Client View" at bounding box center [483, 36] width 44 height 19
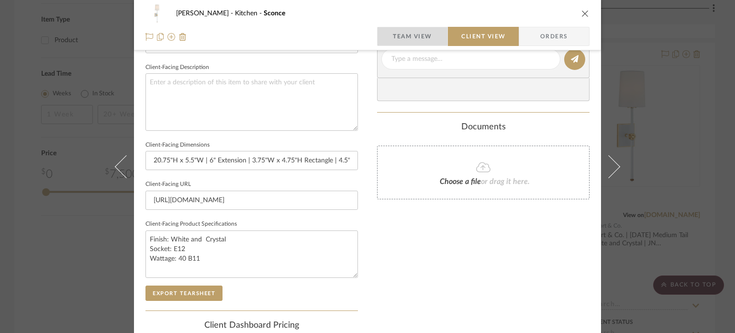
click at [431, 40] on span "Team View" at bounding box center [413, 36] width 70 height 19
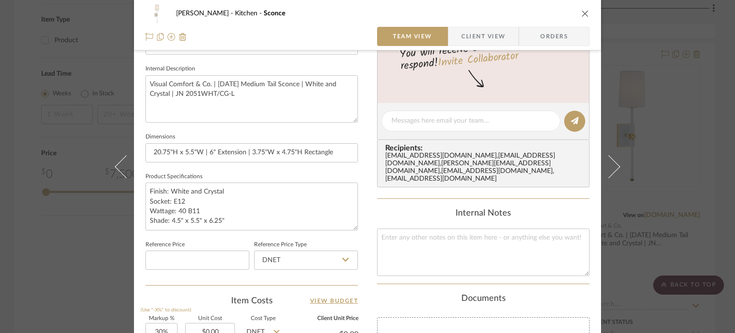
click at [680, 124] on div "Murray Kitchen Sconce Team View Client View Orders Team-Facing Details Item Nam…" at bounding box center [367, 166] width 735 height 333
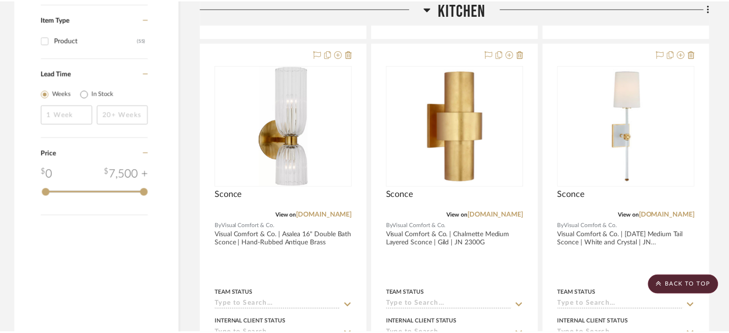
scroll to position [1067, 0]
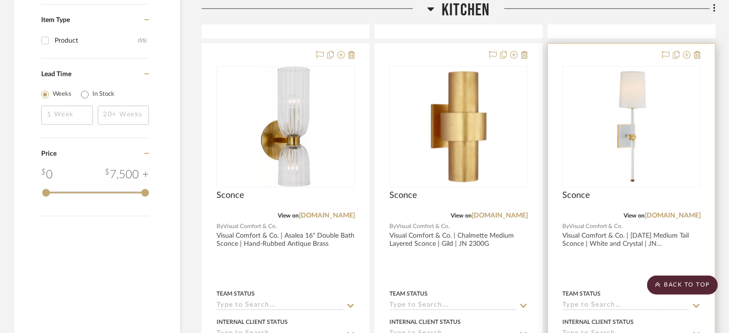
click at [635, 121] on img "0" at bounding box center [632, 127] width 120 height 120
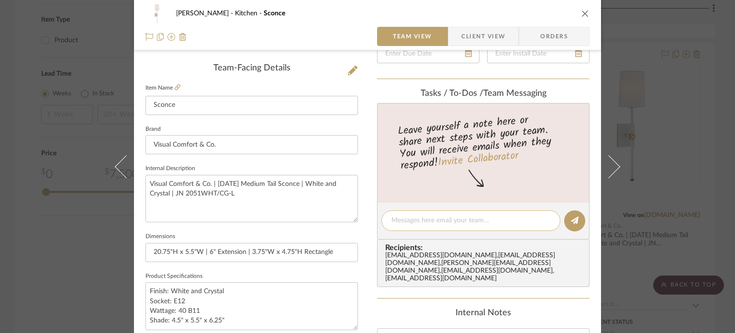
scroll to position [335, 0]
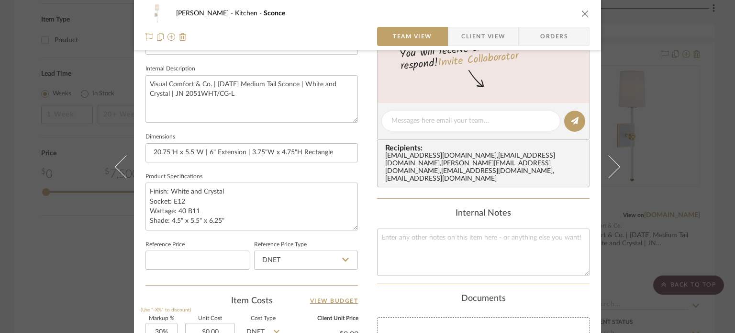
click at [489, 35] on span "Client View" at bounding box center [483, 36] width 44 height 19
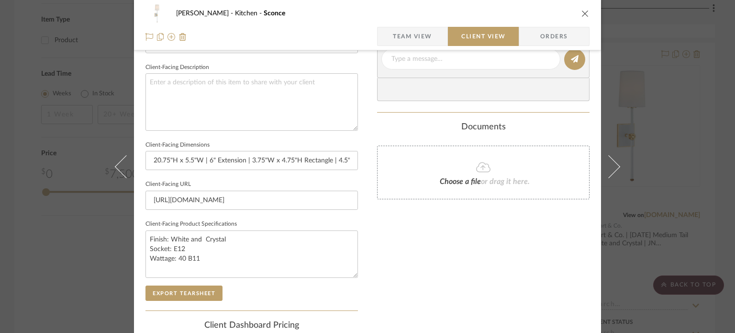
click at [430, 33] on span "Team View" at bounding box center [413, 36] width 70 height 19
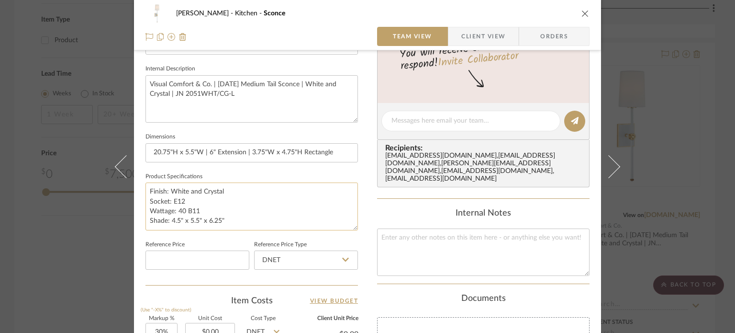
click at [196, 194] on textarea "Finish: White and Crystal Socket: E12 Wattage: 40 B11 Shade: 4.5" x 5.5" x 6.25"" at bounding box center [252, 205] width 213 height 47
type textarea "Finish: White and Crystal Socket: E12 Wattage: 40 B11 Shade: 4.5" x 5.5" x 6.25""
click at [205, 147] on input "20.75"H x 5.5"W | 6" Extension | 3.75"W x 4.75"H Rectangle" at bounding box center [252, 152] width 213 height 19
click at [473, 35] on span "Client View" at bounding box center [483, 36] width 44 height 19
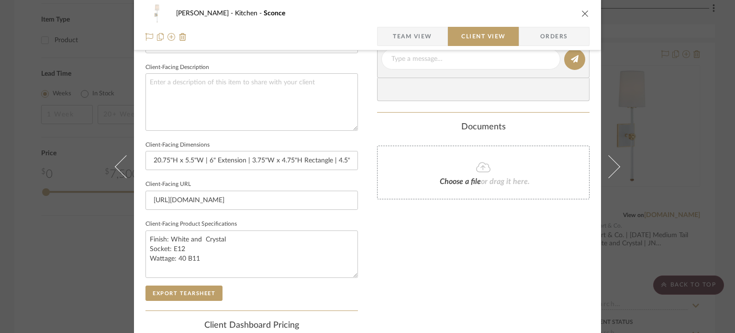
click at [407, 38] on span "Team View" at bounding box center [412, 36] width 39 height 19
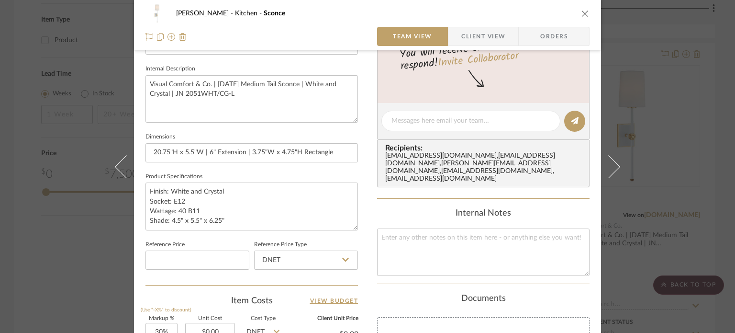
click at [476, 27] on span "Client View" at bounding box center [483, 36] width 44 height 19
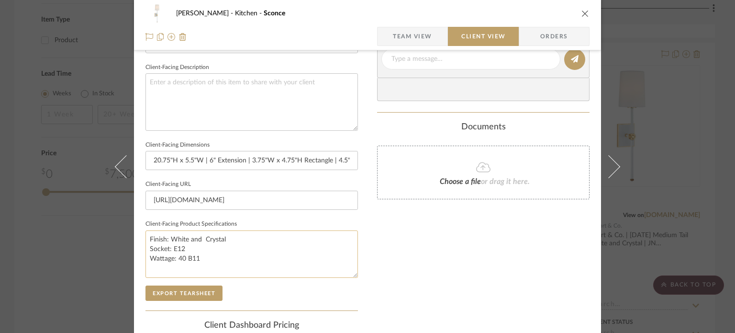
click at [202, 236] on textarea "Finish: White and Crystal Socket: E12 Wattage: 40 B11" at bounding box center [252, 253] width 213 height 47
type textarea "Finish: White and Crystal Socket: E12 Wattage: 40 B11"
click at [203, 199] on input "https://www.visualcomfort.com/lucia-medium-tail-sconce-jn2051/#1651=51921&2461=…" at bounding box center [252, 200] width 213 height 19
click at [409, 32] on span "Team View" at bounding box center [412, 36] width 39 height 19
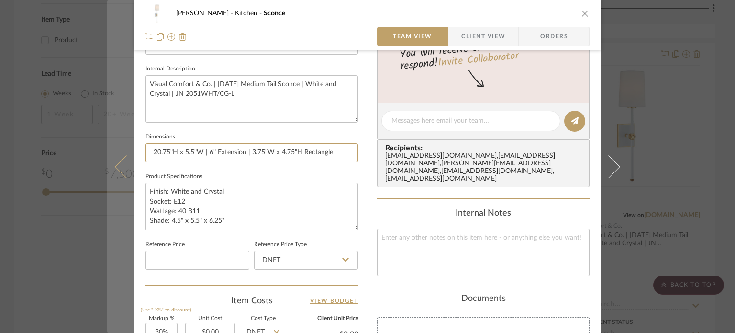
drag, startPoint x: 173, startPoint y: 152, endPoint x: 121, endPoint y: 150, distance: 52.2
click at [121, 150] on mat-dialog-content "Murray Kitchen Sconce Team View Client View Orders Team-Facing Details Item Nam…" at bounding box center [367, 114] width 521 height 884
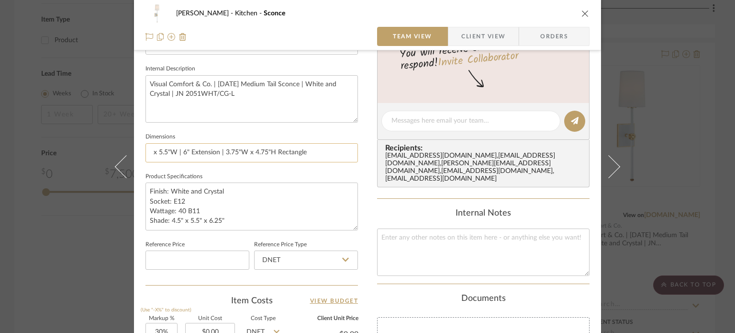
click at [178, 150] on input "x 5.5"W | 6" Extension | 3.75"W x 4.75"H Rectangle" at bounding box center [252, 152] width 213 height 19
click at [175, 150] on input "x 5.5"W | 6" Extension | 3.75"W x 4.75"H Rectangle" at bounding box center [252, 152] width 213 height 19
paste input "20.75"H"
click at [176, 153] on input "x 5.5"W20.75"H | 6" Extension | 3.75"W x 4.75"H Rectangle" at bounding box center [252, 152] width 213 height 19
drag, startPoint x: 157, startPoint y: 149, endPoint x: 101, endPoint y: 153, distance: 56.6
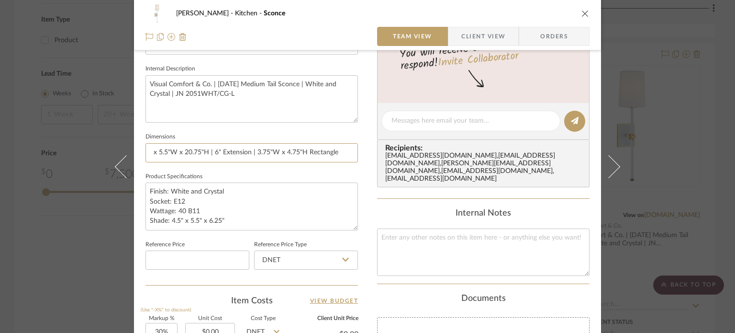
click at [101, 153] on div "Murray Kitchen Sconce Team View Client View Orders Team-Facing Details Item Nam…" at bounding box center [367, 166] width 735 height 333
type input "5.5"W x 20.75"H | 6" Extension | 3.75"W x 4.75"H Rectangle"
click at [199, 188] on textarea "Finish: White and Crystal Socket: E12 Wattage: 40 B11 Shade: 4.5" x 5.5" x 6.25"" at bounding box center [252, 205] width 213 height 47
click at [331, 151] on input "5.5"W x 20.75"H | 6" Extension | 3.75"W x 4.75"H Rectangle" at bounding box center [252, 152] width 213 height 19
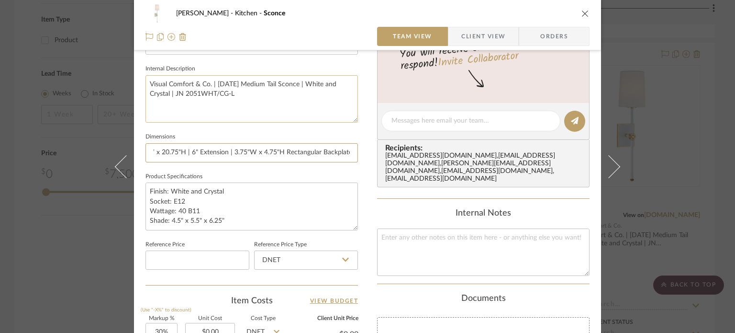
type input "5.5"W x 20.75"H | 6" Extension | 3.75"W x 4.75"H Rectangular Backplate"
click at [307, 90] on textarea "Visual Comfort & Co. | Lucia Medium Tail Sconce | White and Crystal | JN 2051WH…" at bounding box center [252, 98] width 213 height 47
click at [487, 38] on span "Client View" at bounding box center [483, 36] width 44 height 19
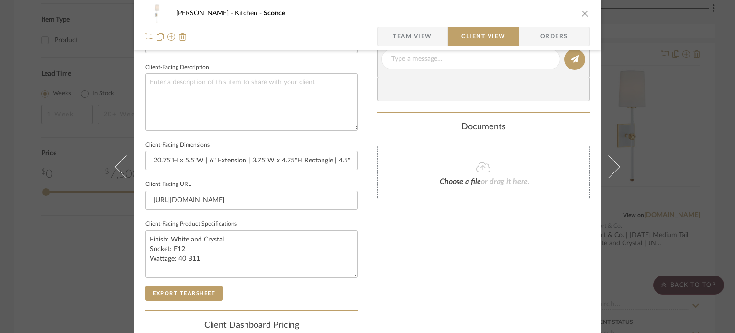
click at [689, 115] on div "Murray Kitchen Sconce Team View Client View Orders Client-Facing Details Client…" at bounding box center [367, 166] width 735 height 333
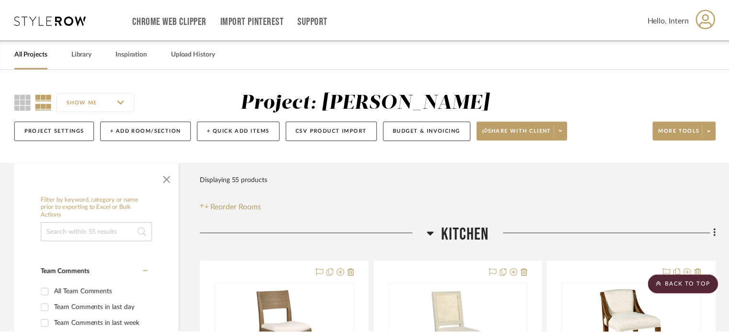
scroll to position [1067, 0]
